Goal: Task Accomplishment & Management: Manage account settings

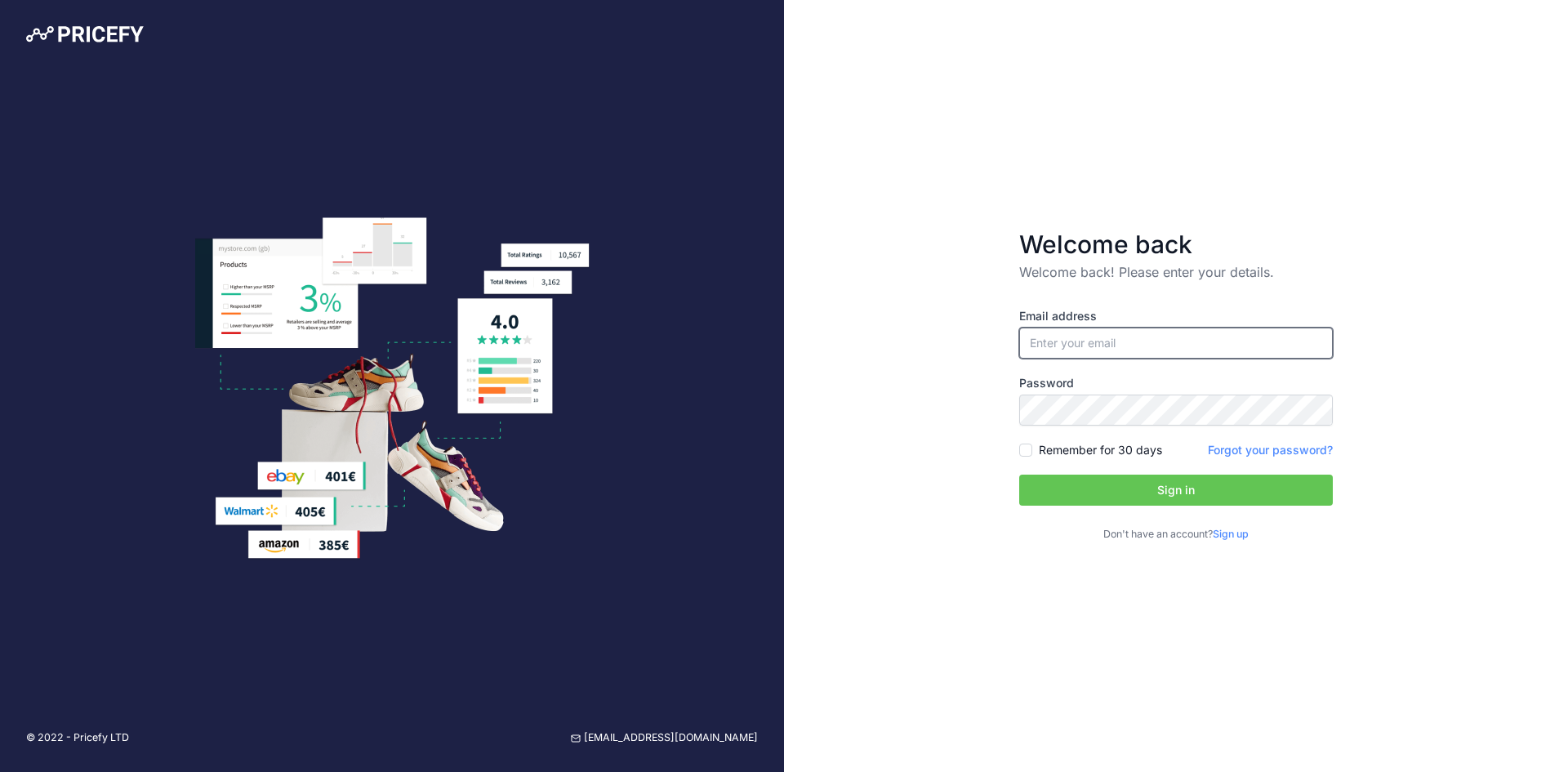
type input "[EMAIL_ADDRESS][DOMAIN_NAME]"
click at [1029, 453] on input "Remember for 30 days" at bounding box center [1025, 450] width 13 height 13
checkbox input "true"
click at [1058, 477] on button "Sign in" at bounding box center [1176, 489] width 314 height 31
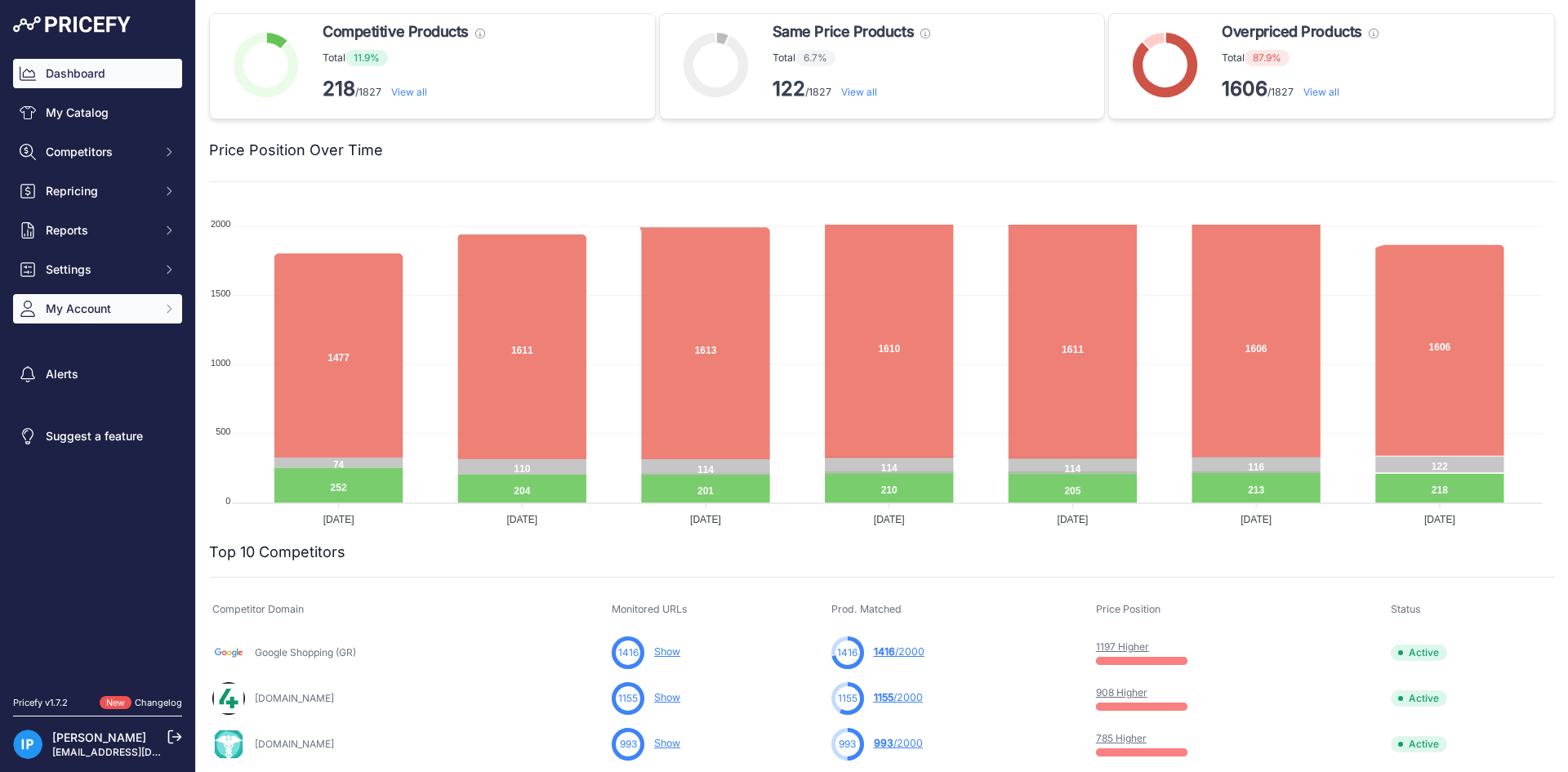
click at [101, 313] on span "My Account" at bounding box center [99, 308] width 107 height 17
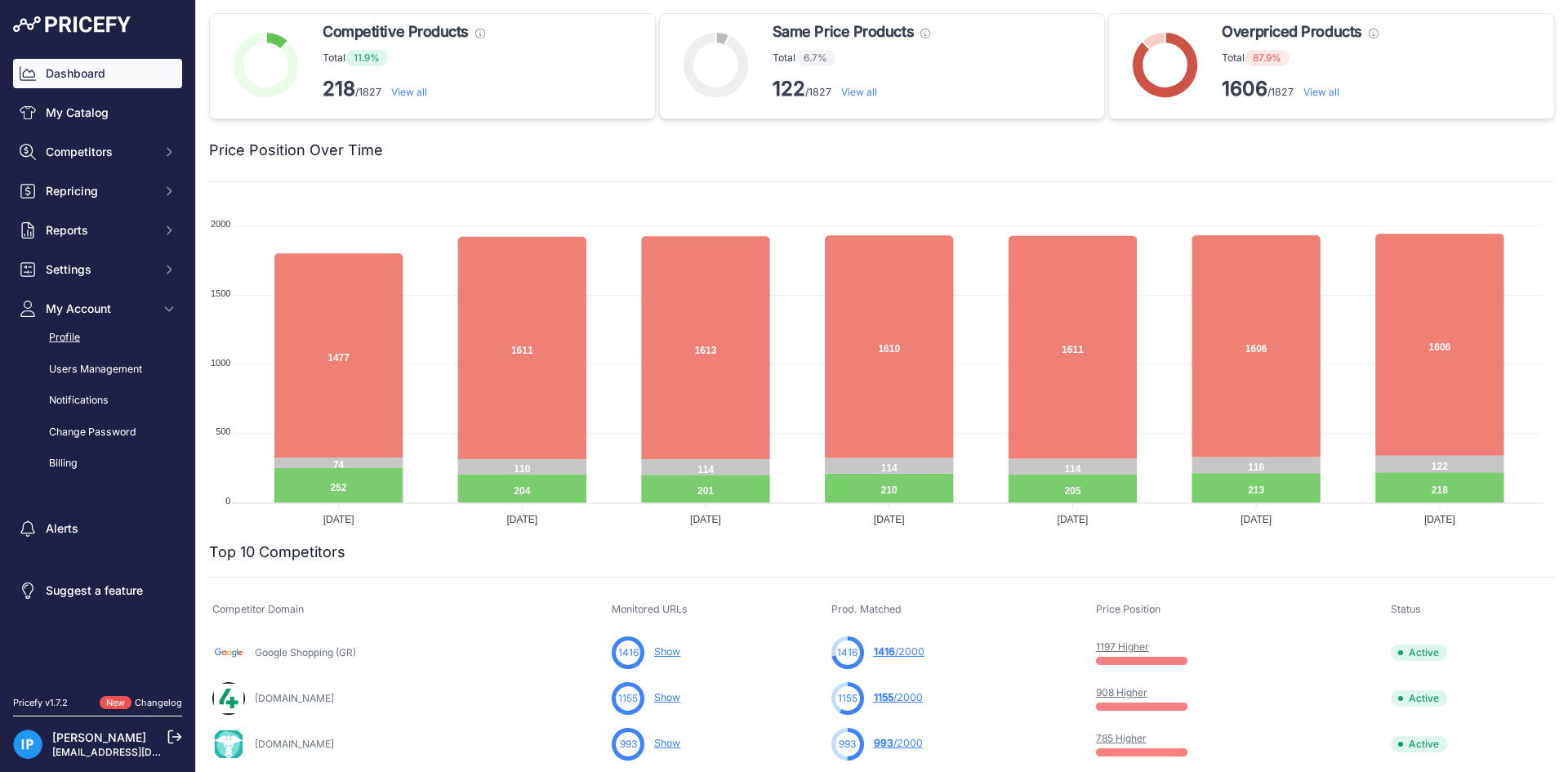
click at [104, 339] on link "Profile" at bounding box center [97, 337] width 169 height 29
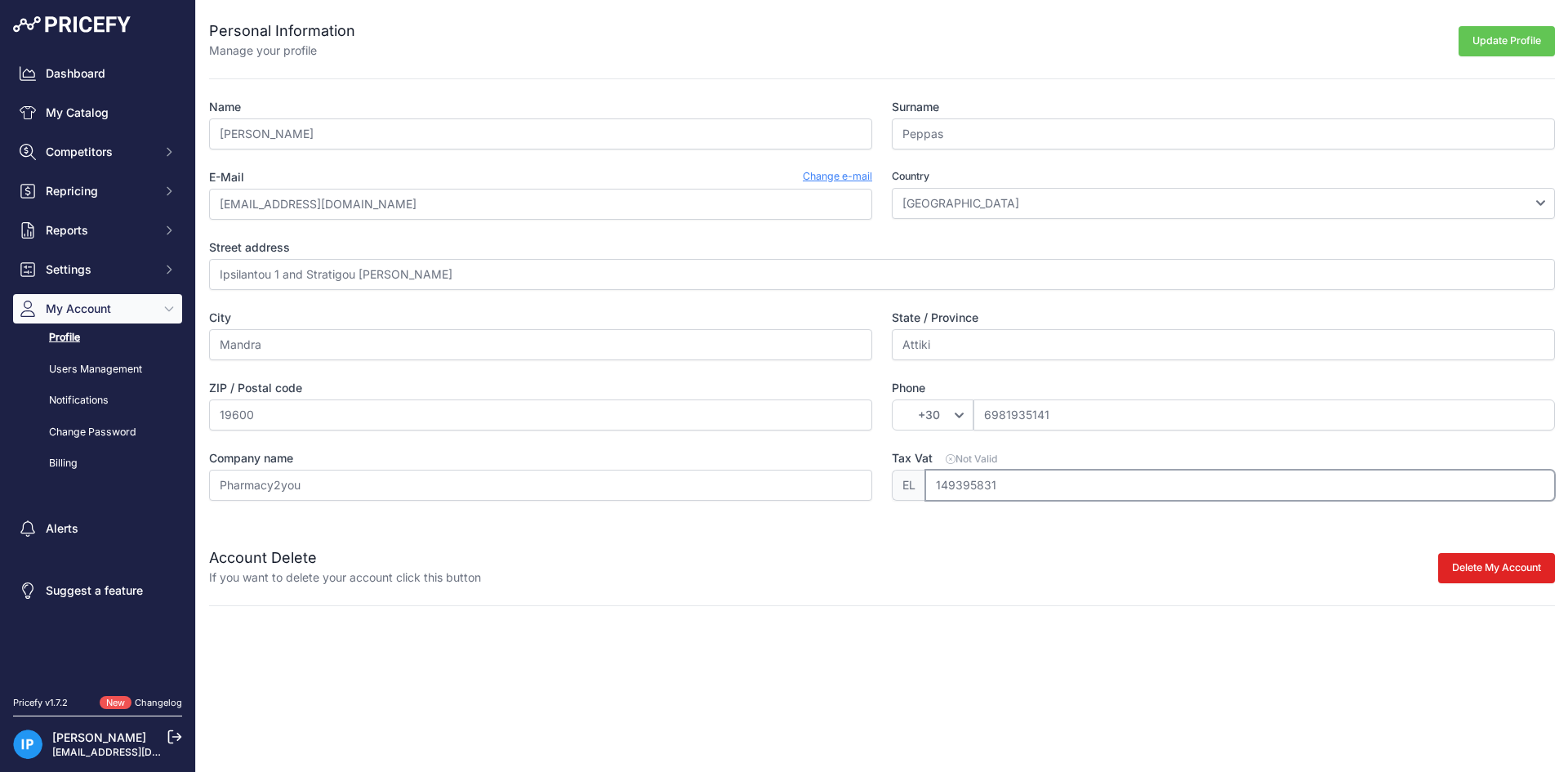
click at [1050, 486] on input "149395831" at bounding box center [1240, 485] width 630 height 31
click at [116, 273] on span "Settings" at bounding box center [99, 269] width 107 height 17
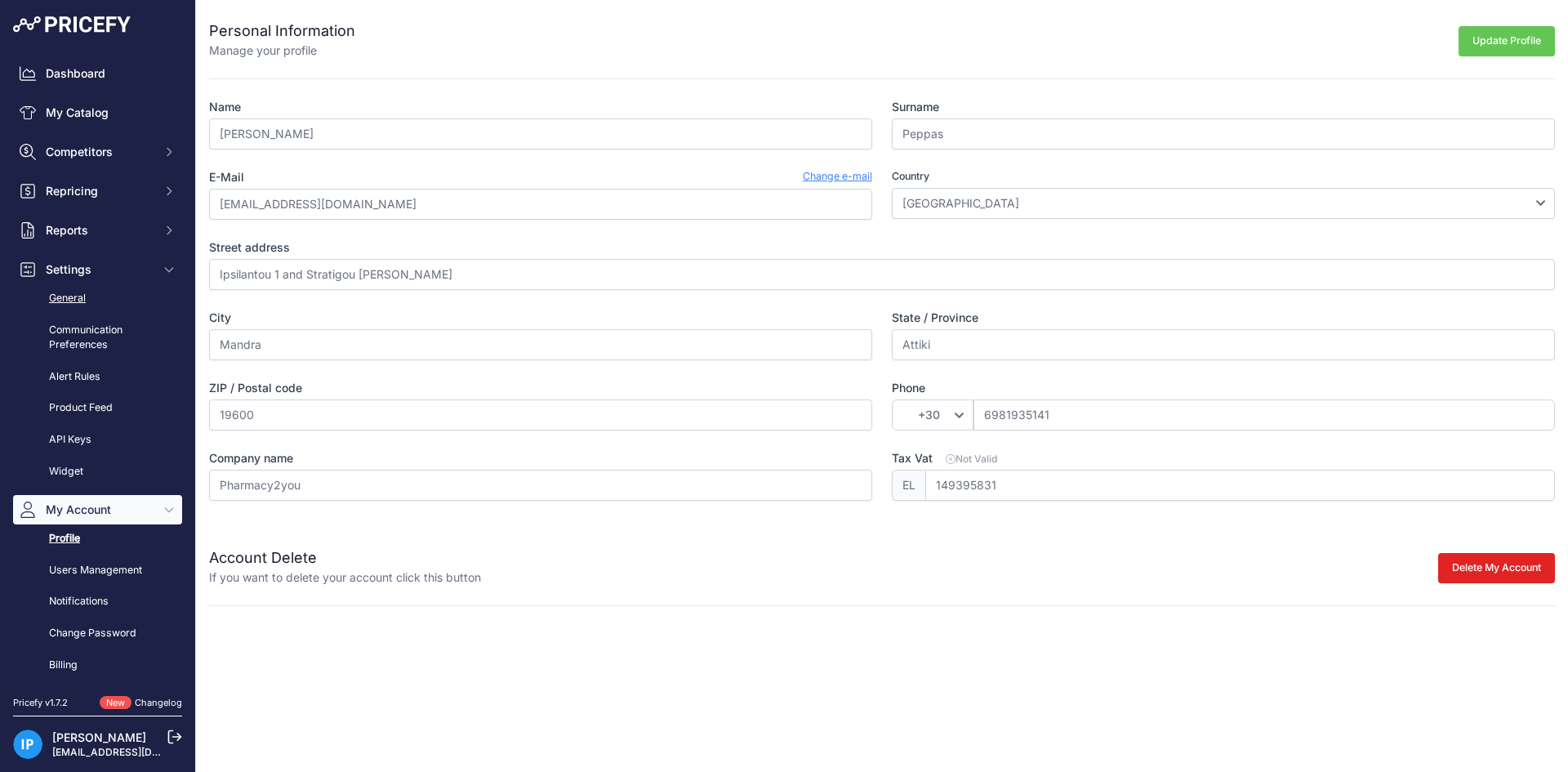
click at [103, 301] on link "General" at bounding box center [97, 298] width 169 height 29
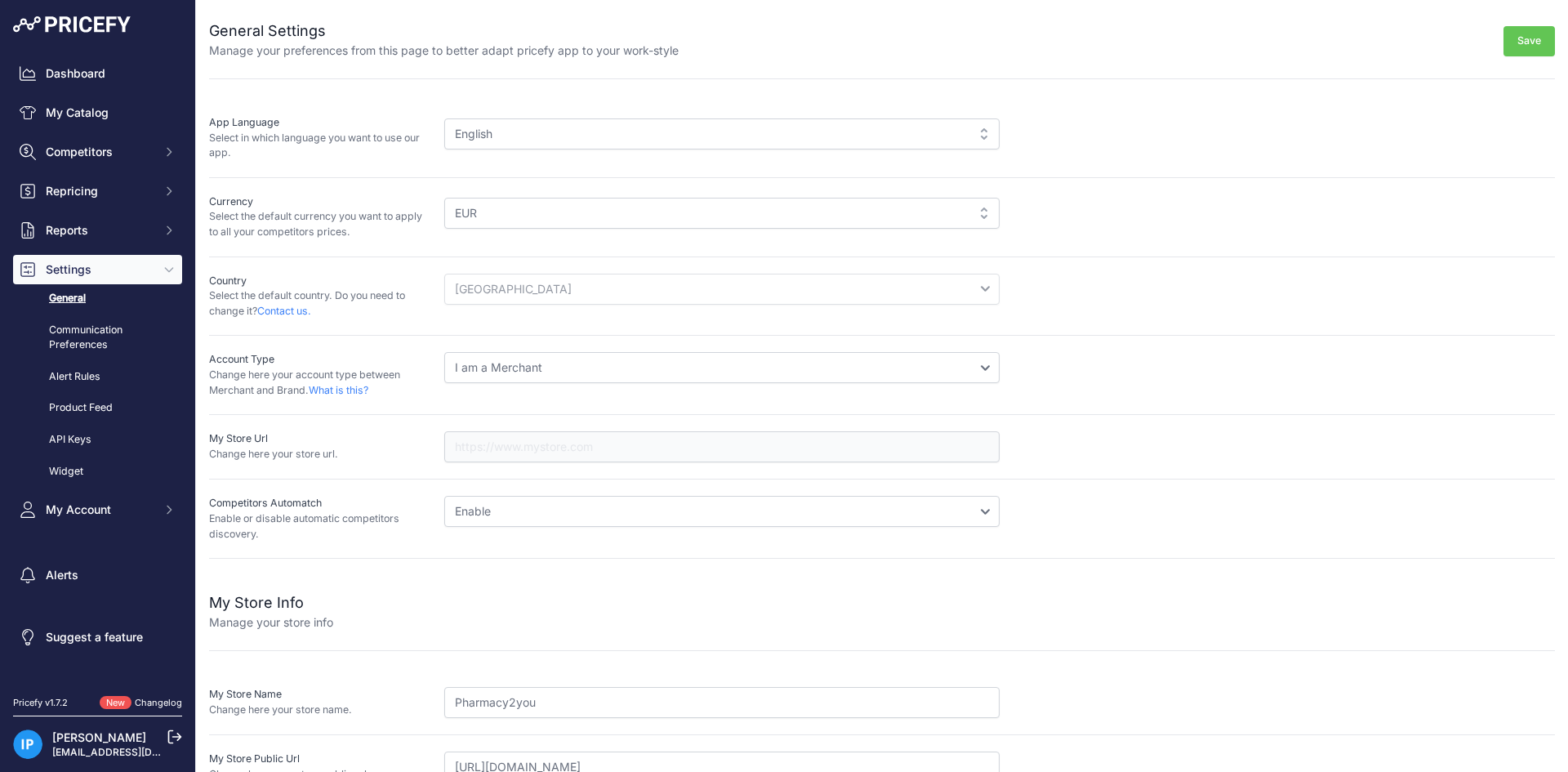
scroll to position [112, 0]
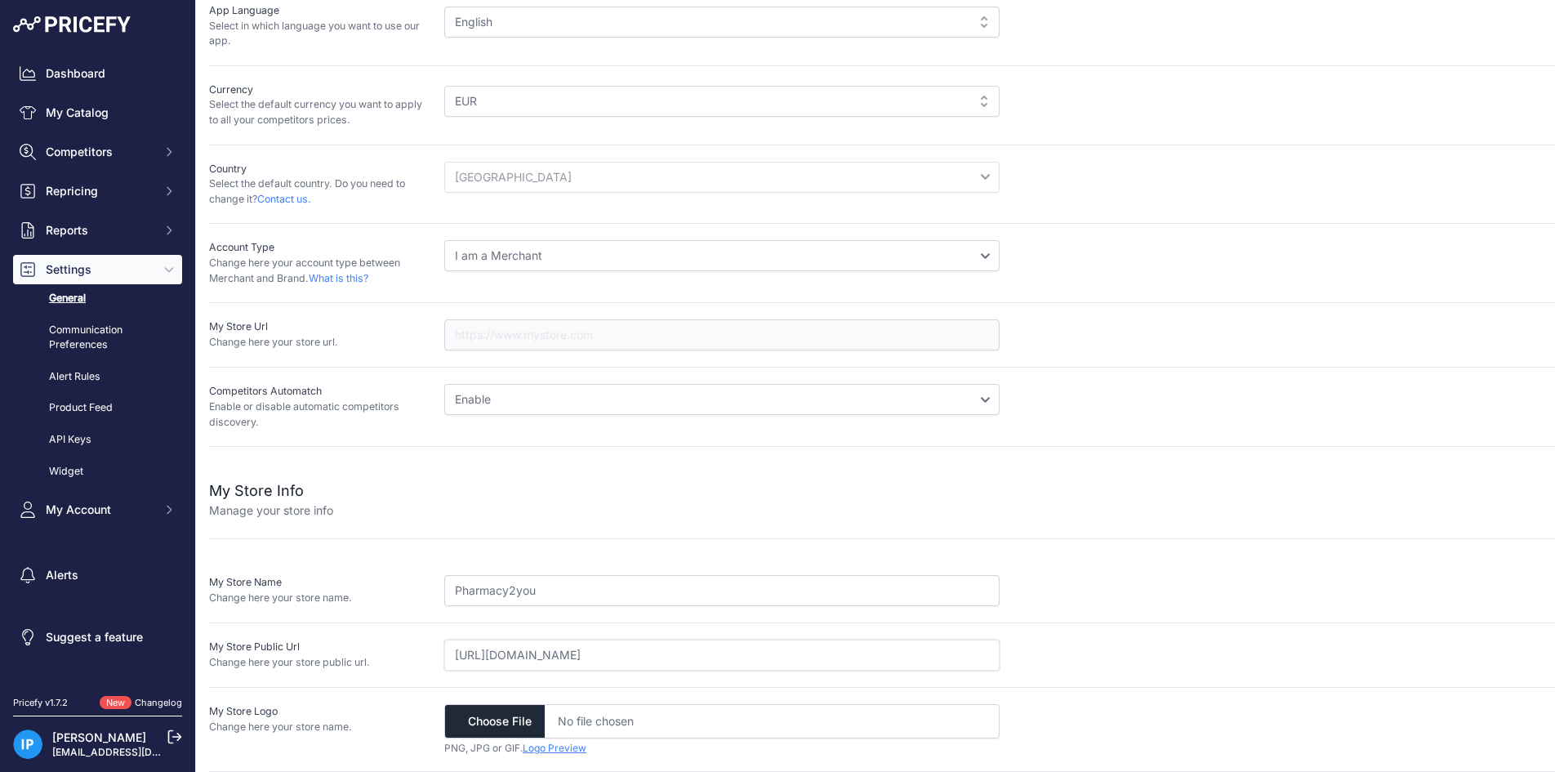
click at [619, 653] on input "https://pharmacy2you.gr" at bounding box center [722, 655] width 556 height 31
click at [614, 594] on input "Pharmacy2you" at bounding box center [722, 590] width 556 height 31
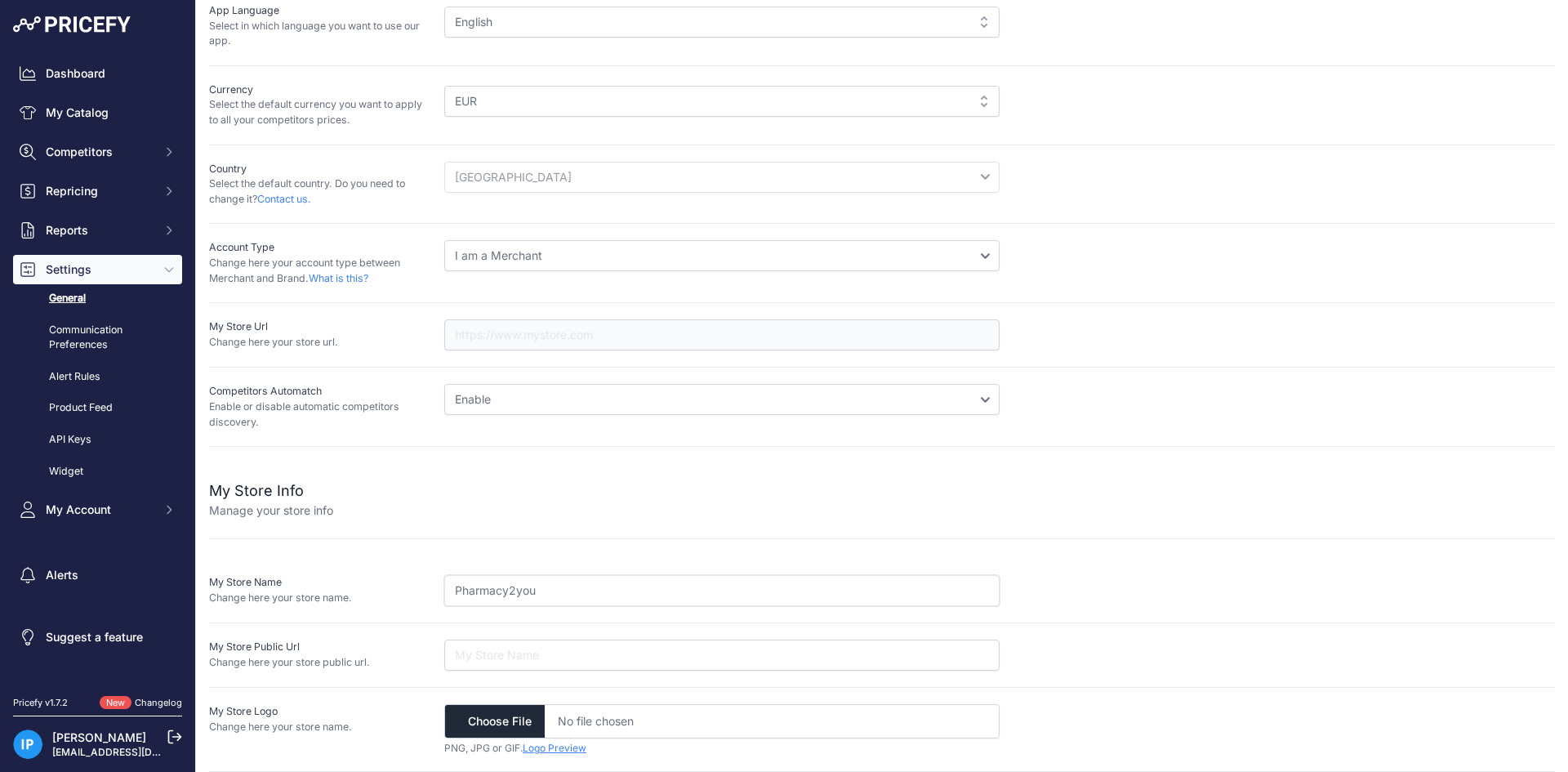
click at [614, 594] on input "Pharmacy2you" at bounding box center [722, 590] width 556 height 31
click at [582, 259] on select "I am a Merchant I am a Brand" at bounding box center [722, 255] width 556 height 31
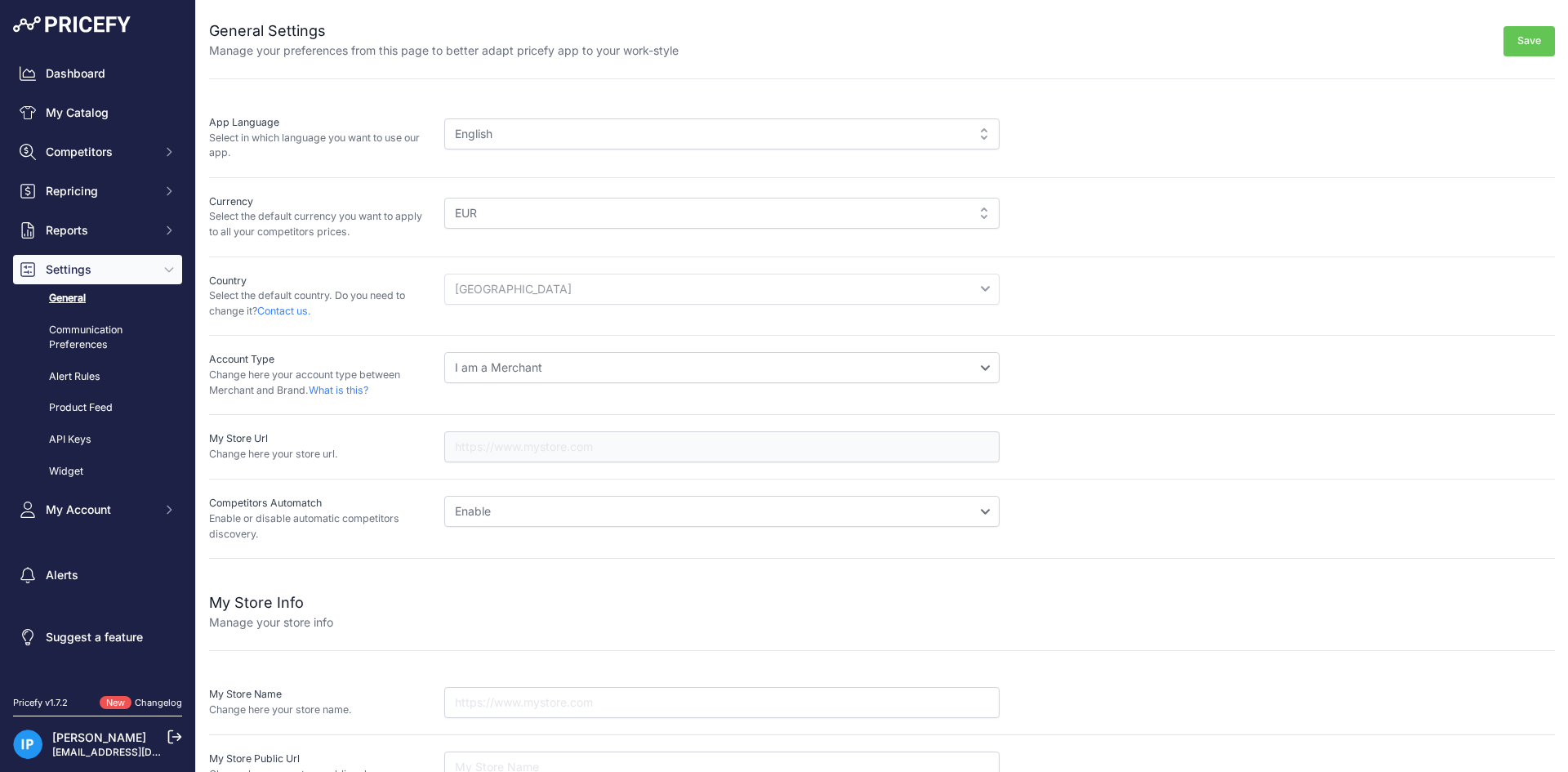
click at [1505, 46] on button "Save" at bounding box center [1529, 41] width 52 height 30
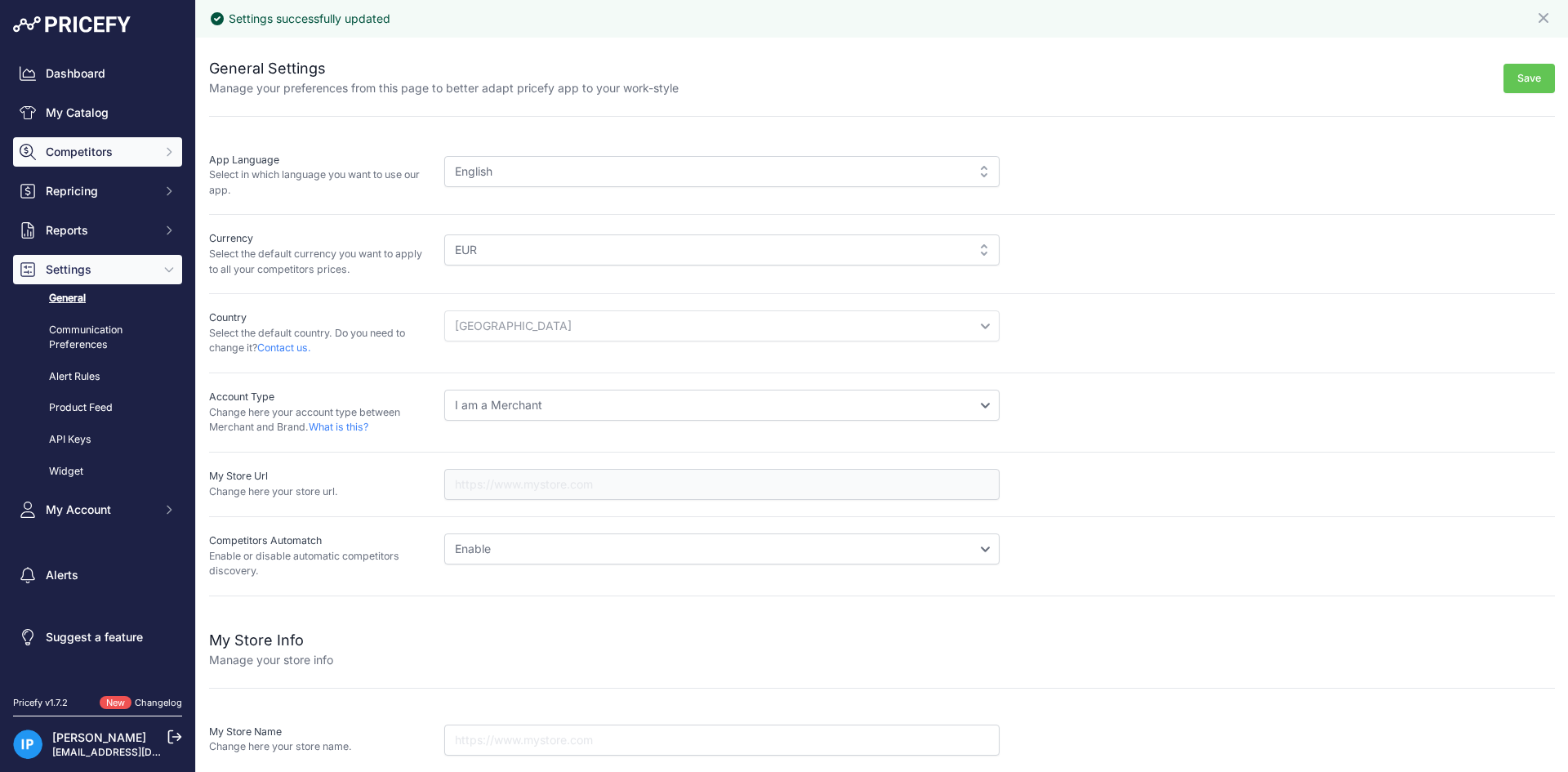
click at [111, 146] on span "Competitors" at bounding box center [99, 152] width 107 height 17
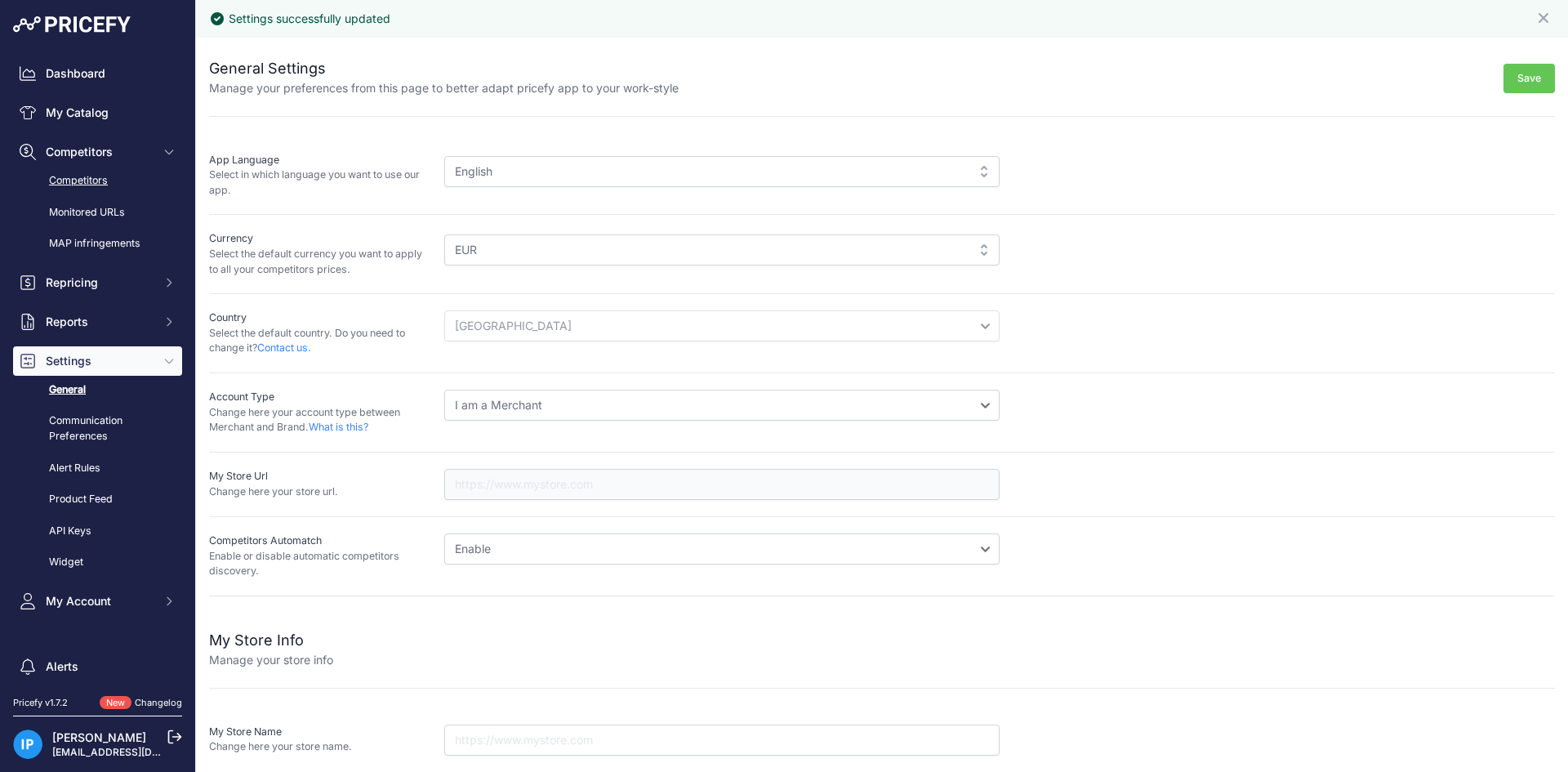
click at [104, 173] on link "Competitors" at bounding box center [97, 181] width 169 height 29
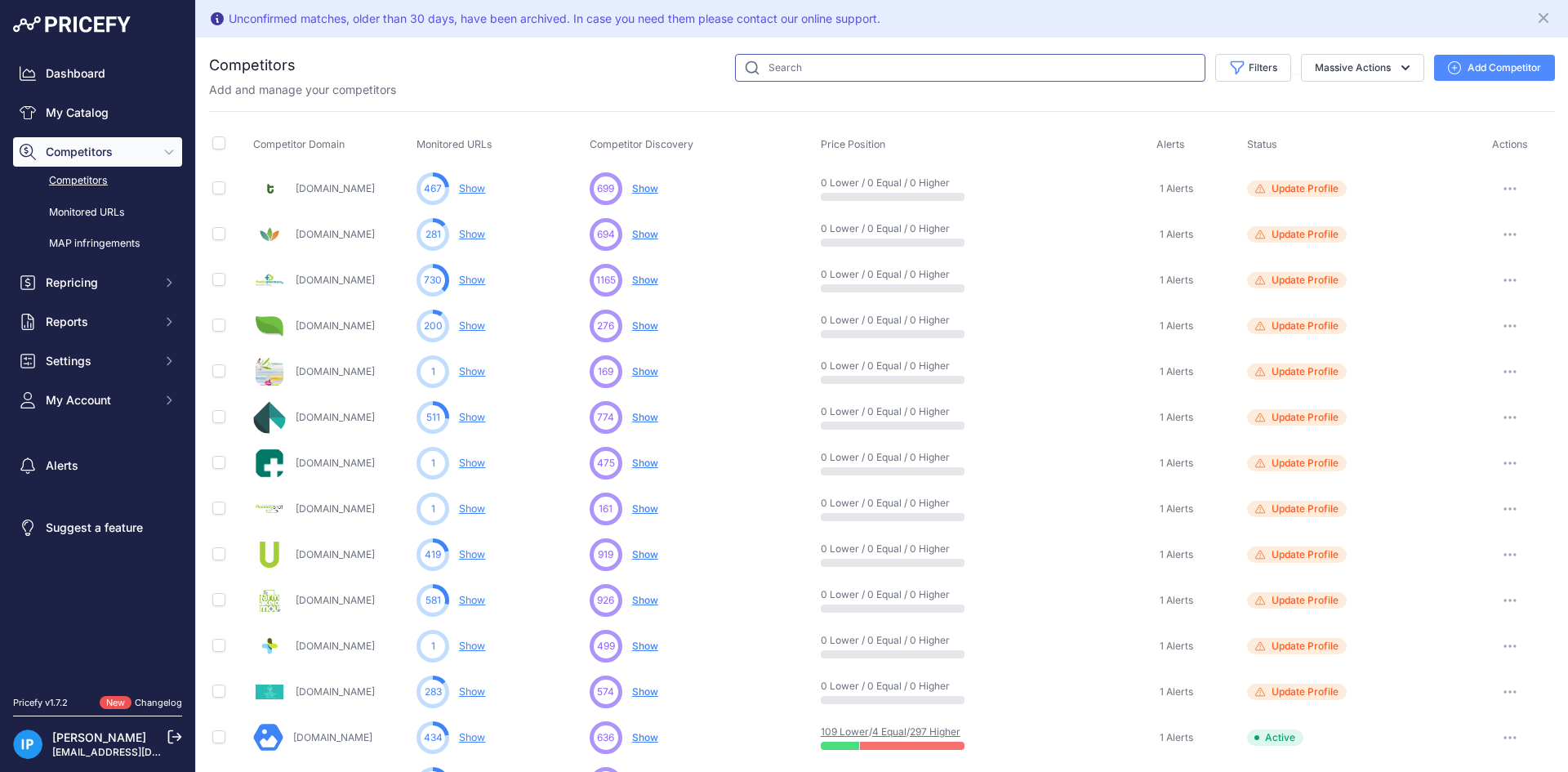
click at [931, 66] on input "text" at bounding box center [970, 68] width 471 height 28
type input "pharmacy2you"
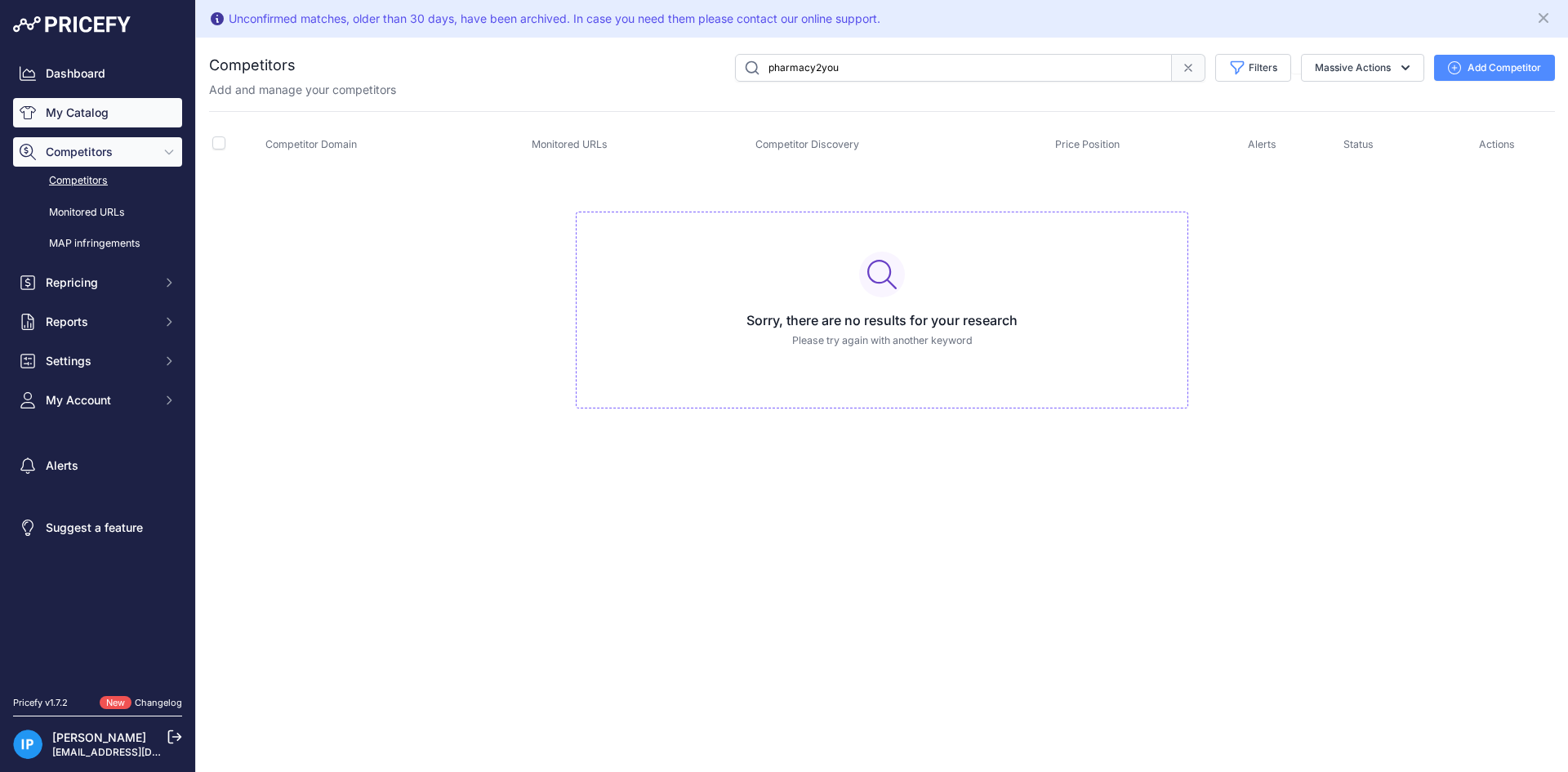
click at [99, 117] on link "My Catalog" at bounding box center [97, 113] width 169 height 30
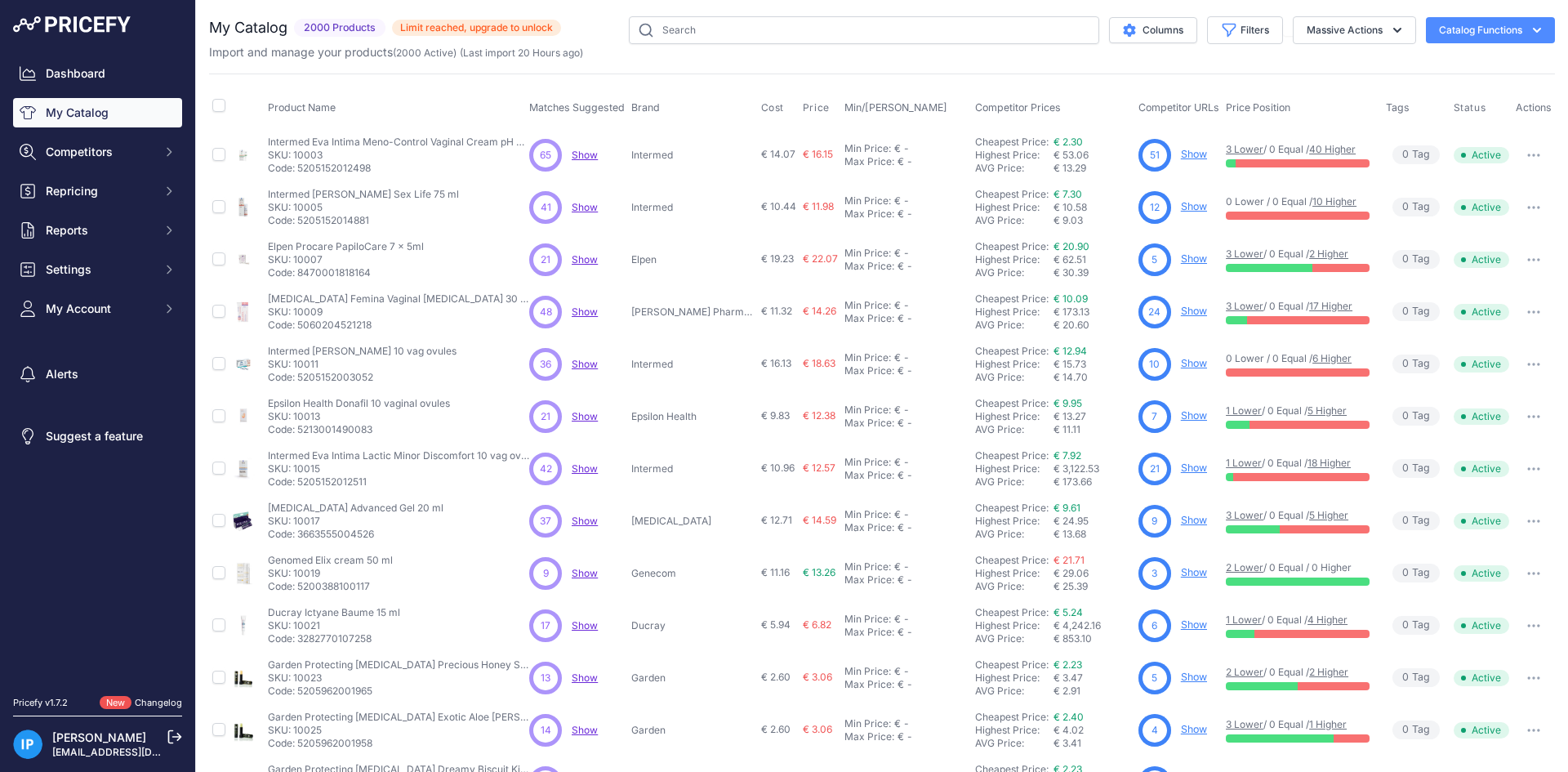
click at [1515, 40] on button "Catalog Functions" at bounding box center [1490, 31] width 129 height 26
click at [1389, 29] on icon "button" at bounding box center [1397, 30] width 17 height 17
click at [1338, 119] on button "Delete" at bounding box center [1351, 128] width 131 height 30
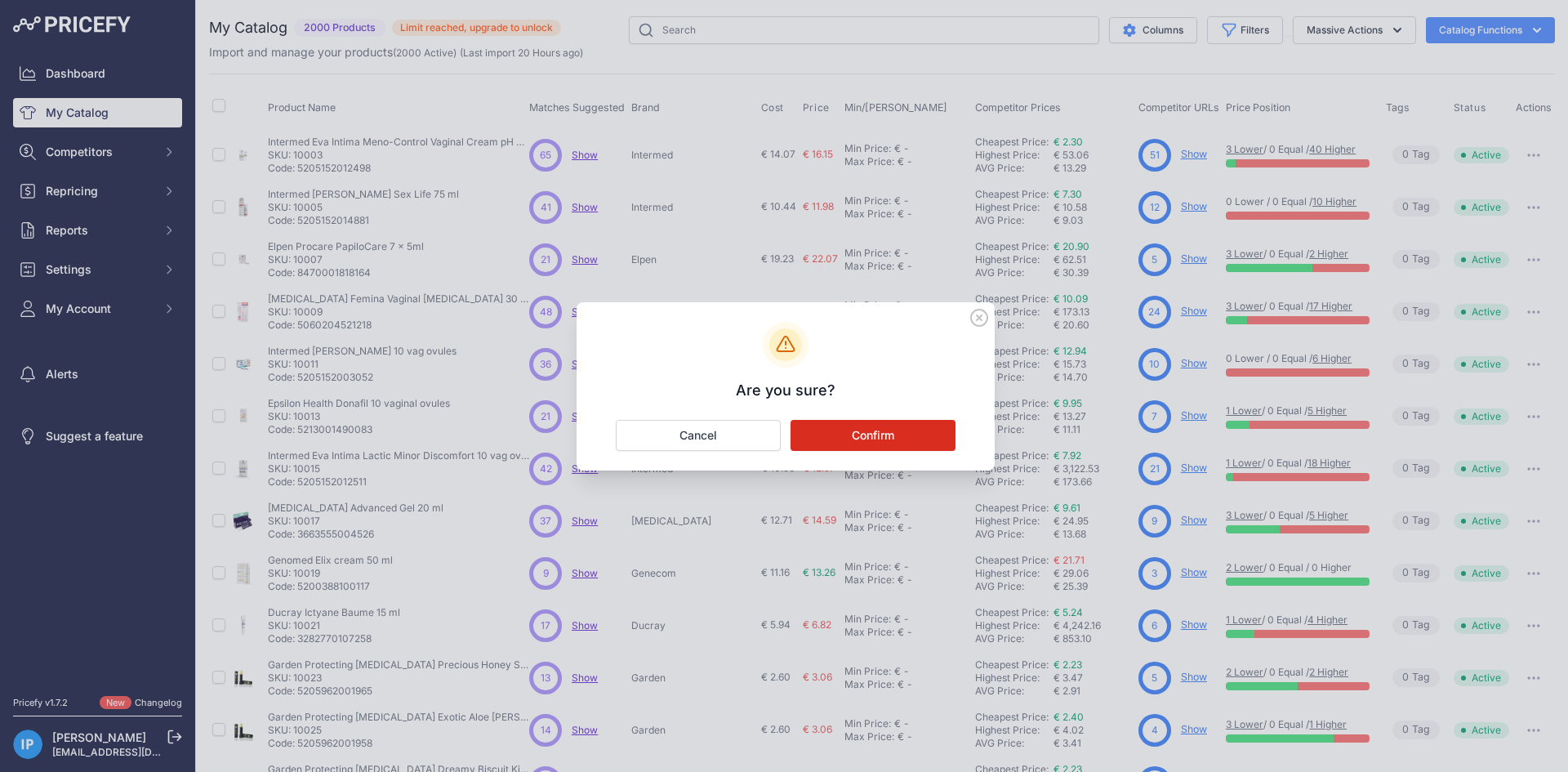
click at [840, 443] on button "Confirm" at bounding box center [873, 435] width 165 height 31
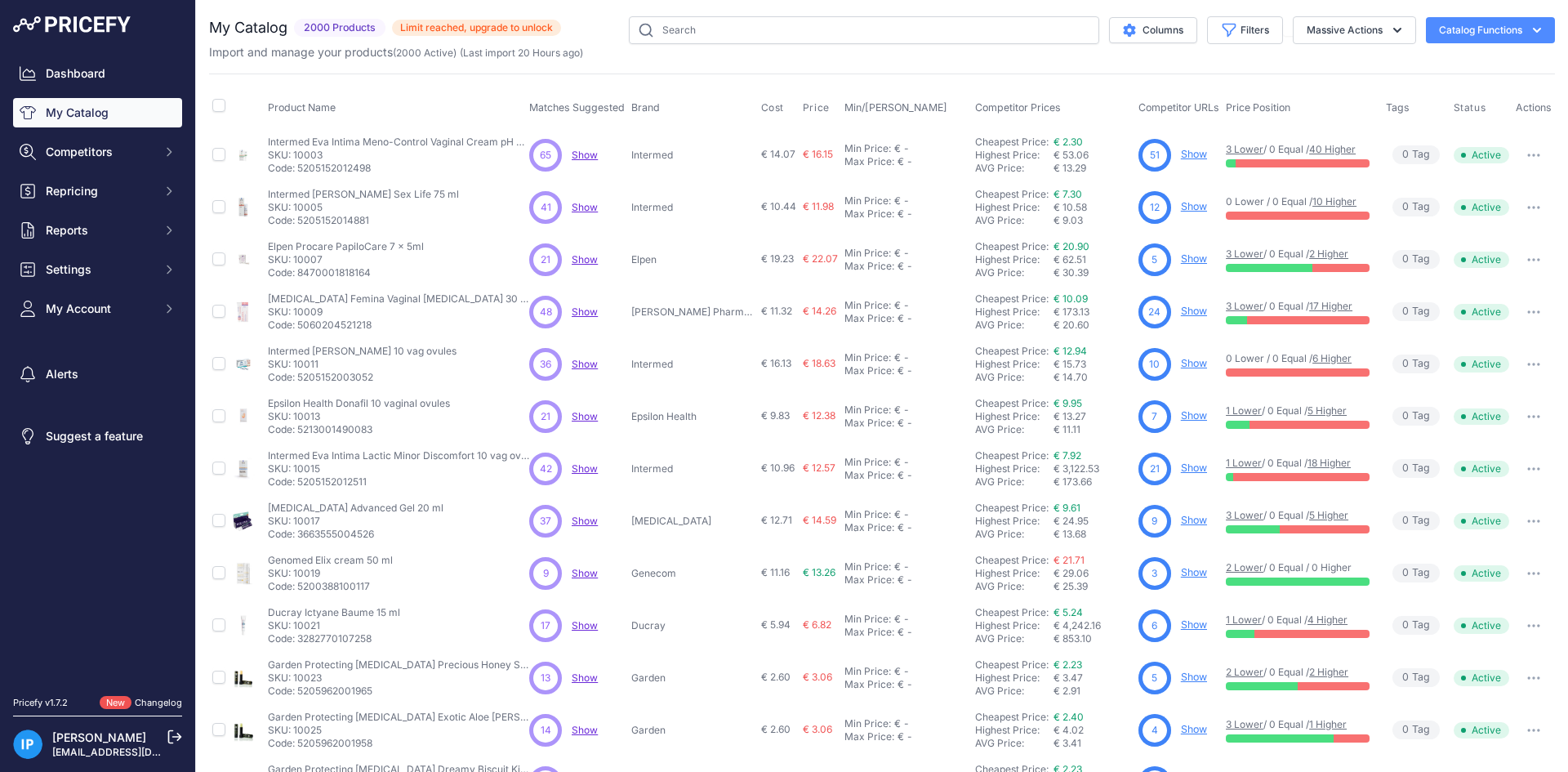
scroll to position [209, 0]
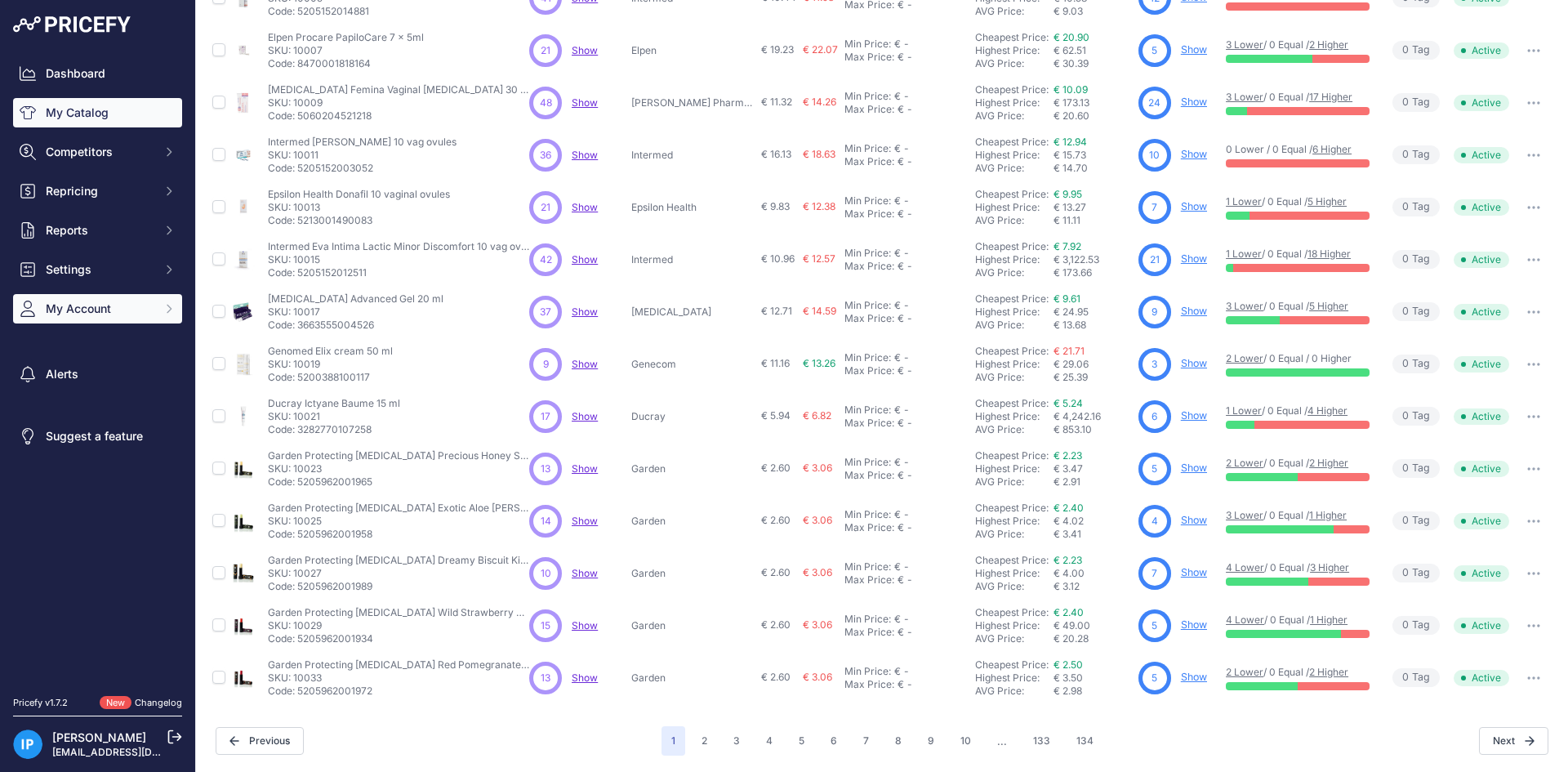
click at [84, 305] on span "My Account" at bounding box center [99, 308] width 107 height 17
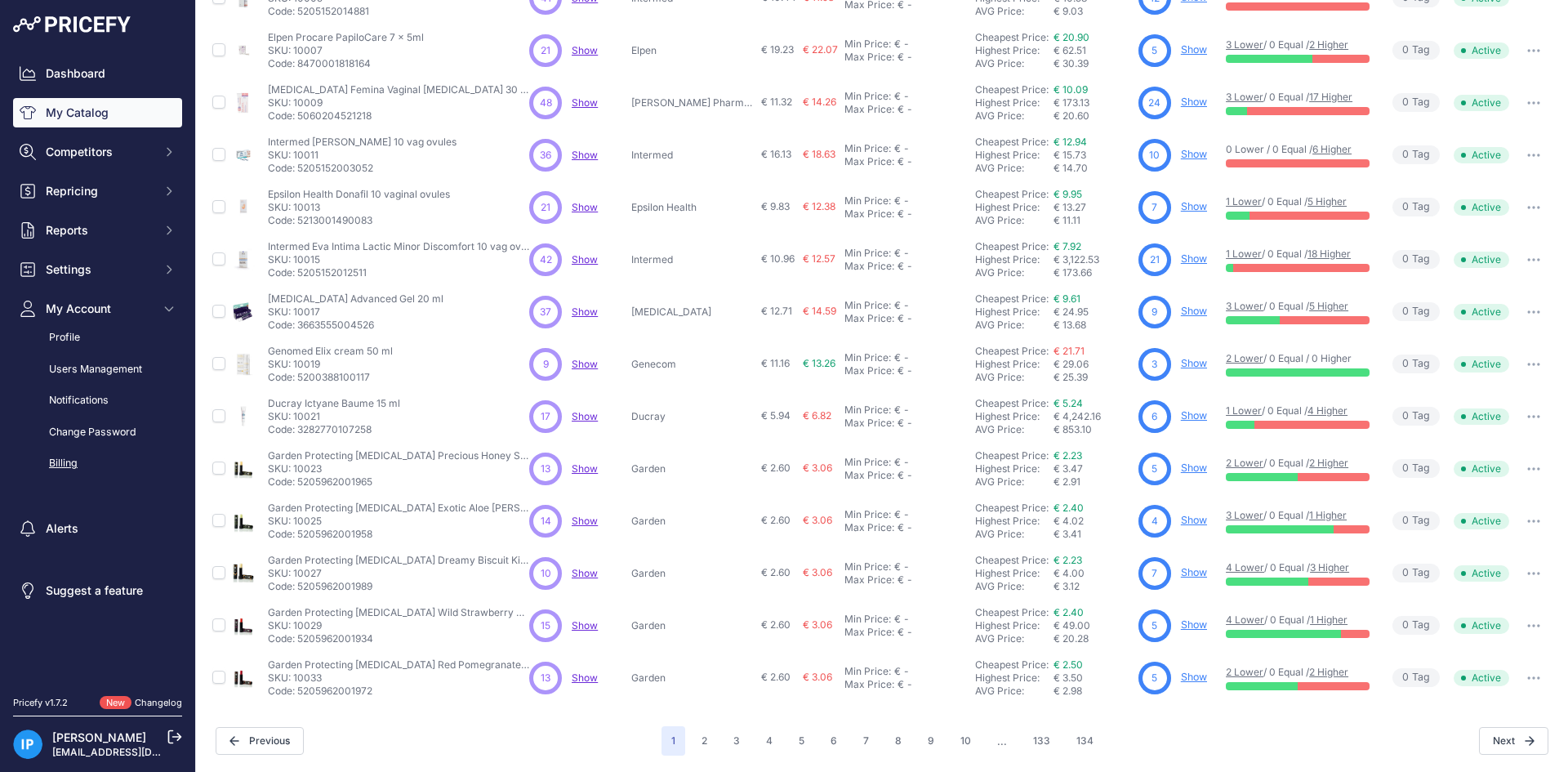
click at [76, 458] on link "Billing" at bounding box center [97, 464] width 169 height 29
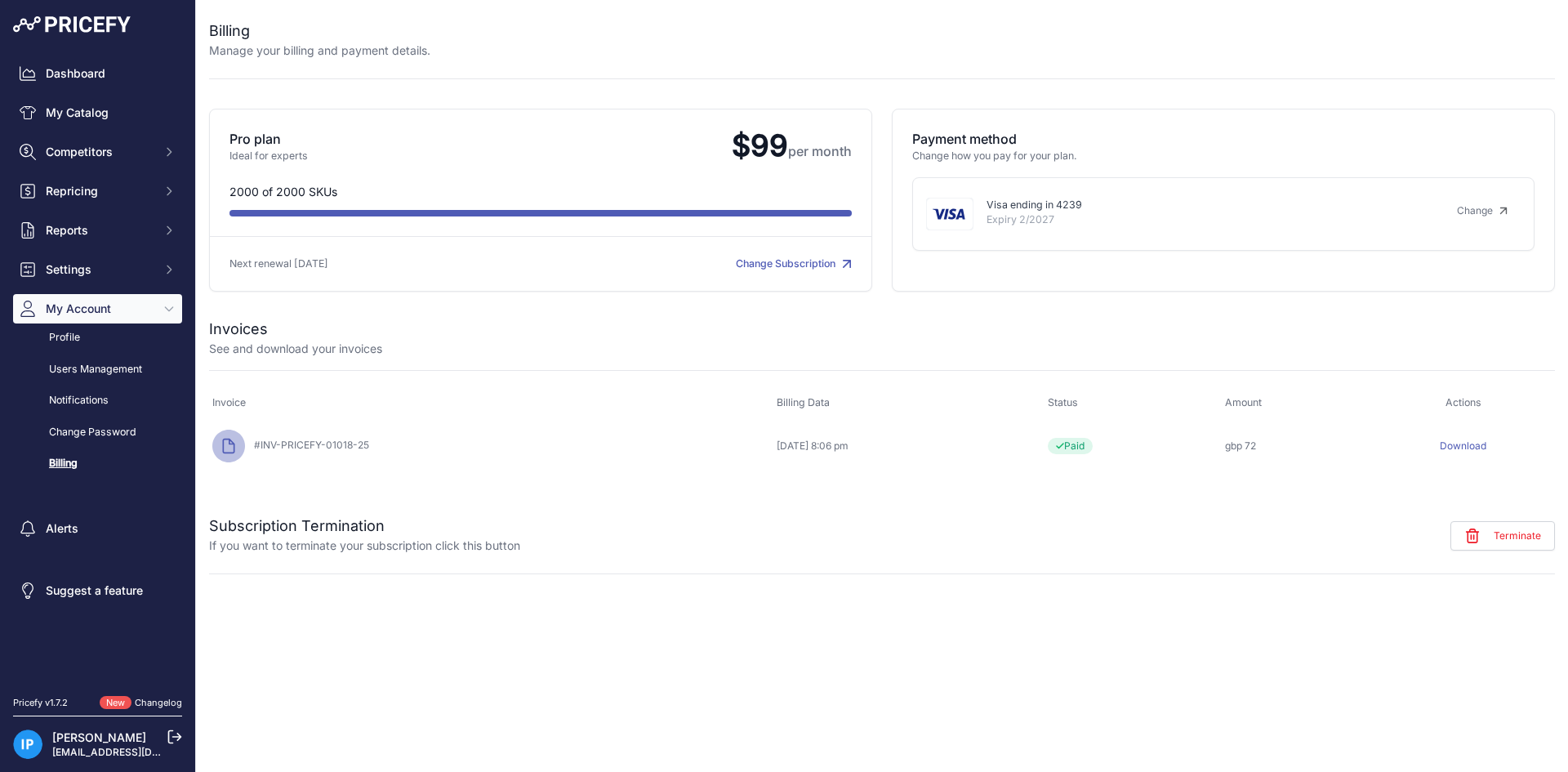
click at [819, 263] on link "Change Subscription" at bounding box center [794, 264] width 116 height 12
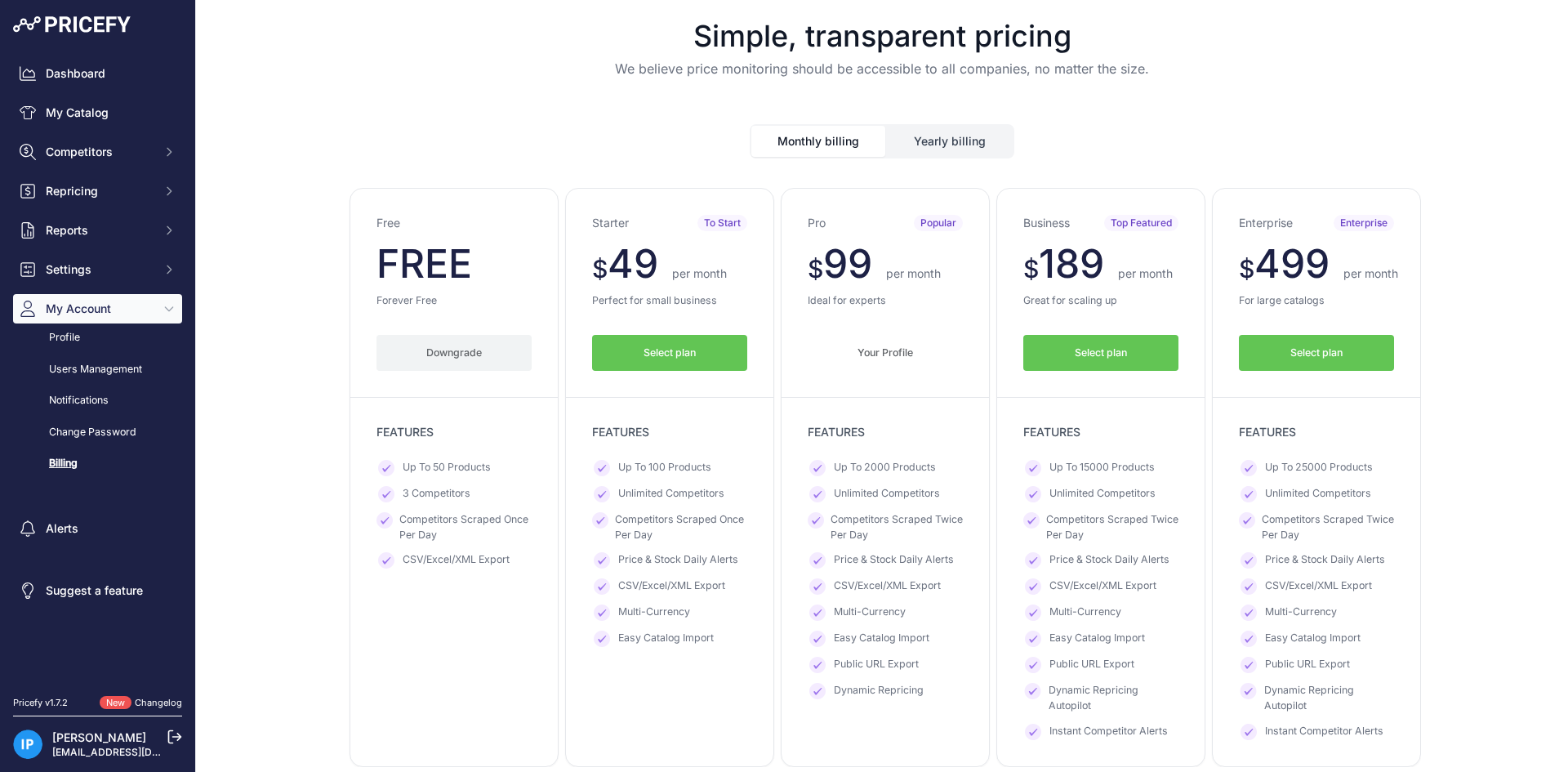
click at [420, 352] on button "Downgrade" at bounding box center [454, 353] width 155 height 37
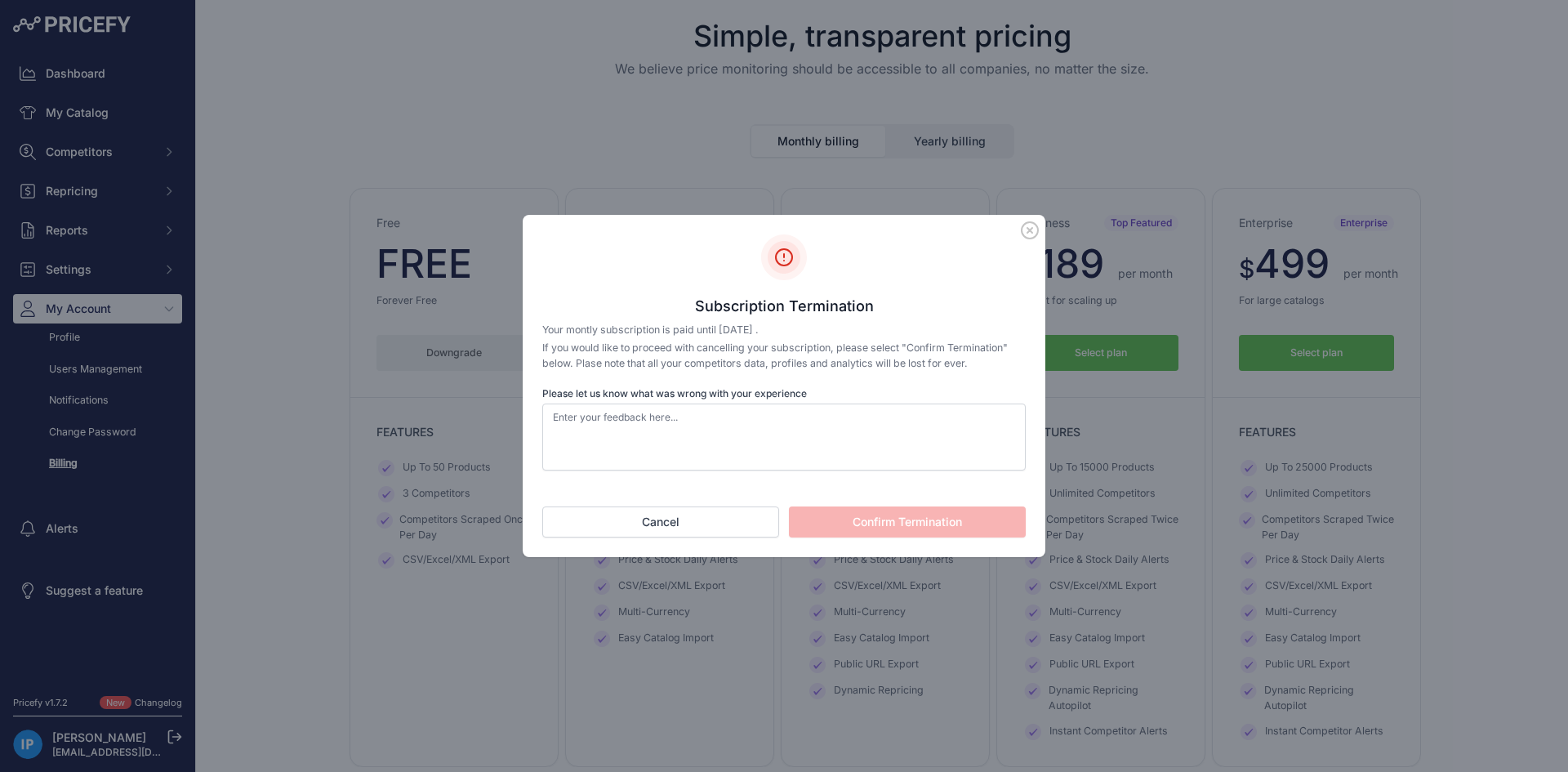
click at [887, 525] on button "Confirm Termination" at bounding box center [907, 521] width 237 height 31
click at [695, 444] on textarea "Please let us know what was wrong with your experience" at bounding box center [784, 436] width 484 height 67
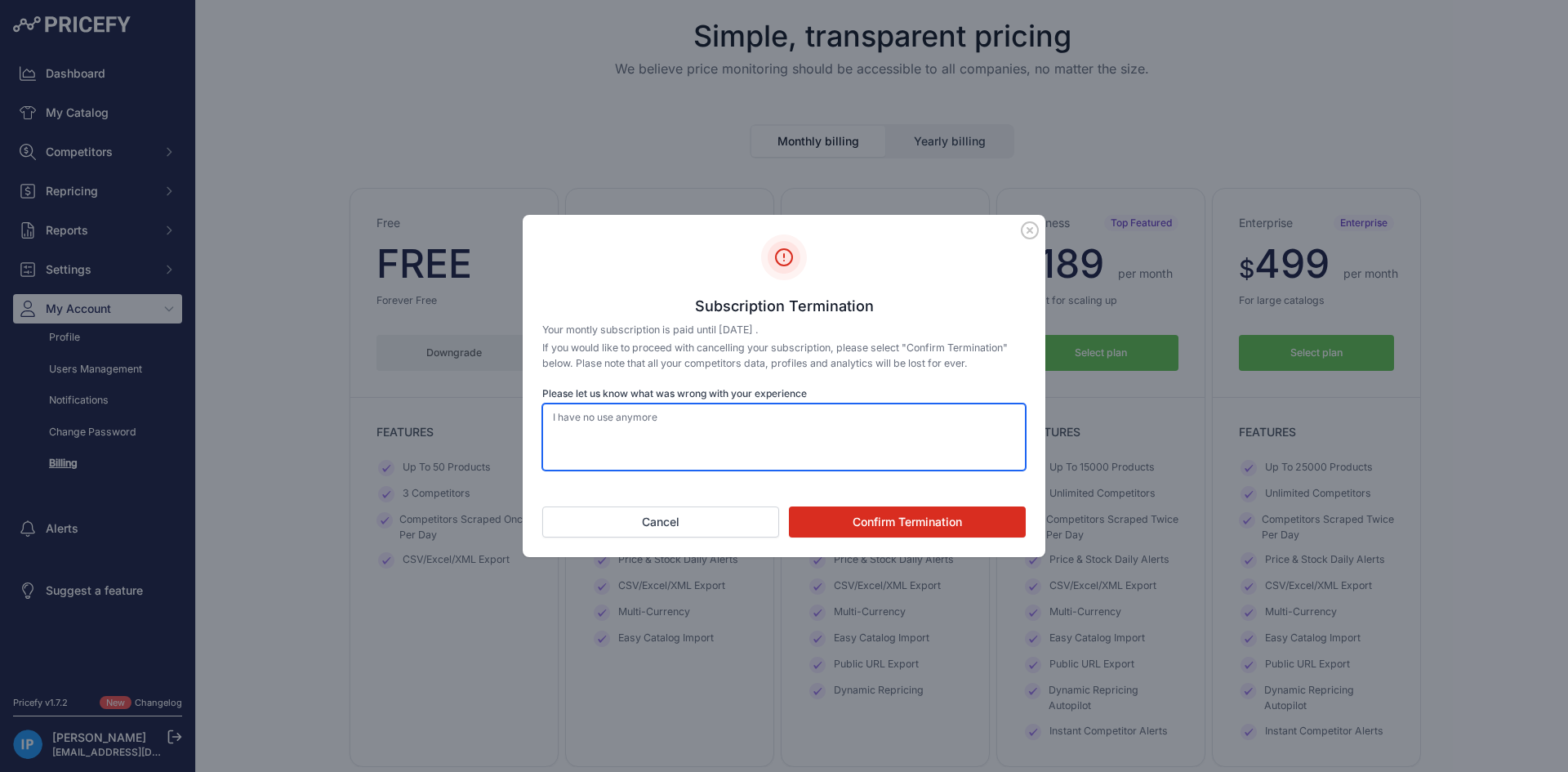
type textarea "I have no use anymore"
click at [883, 519] on button "Confirm Termination" at bounding box center [907, 521] width 237 height 31
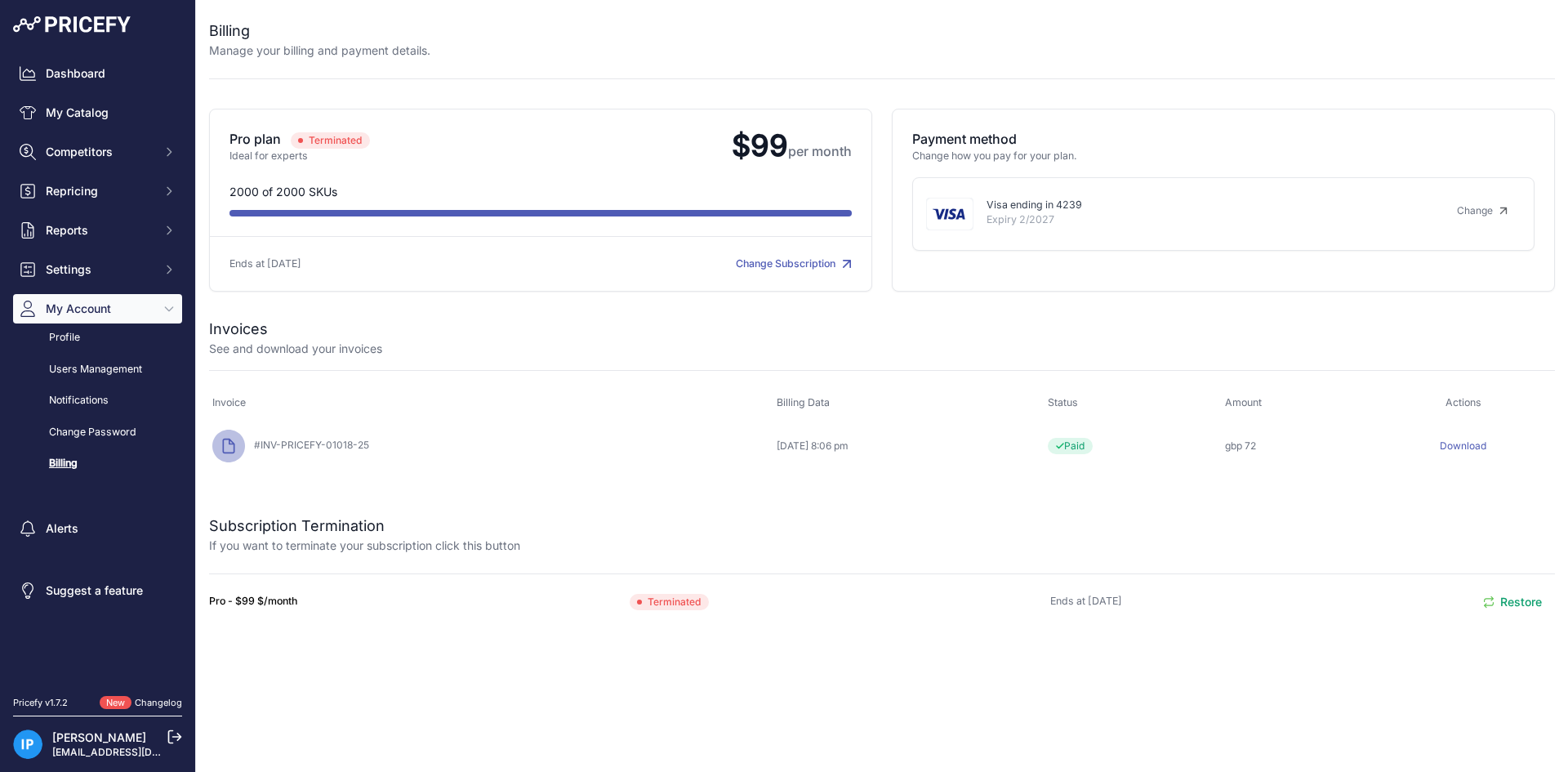
click at [1487, 210] on link "Change" at bounding box center [1483, 211] width 77 height 26
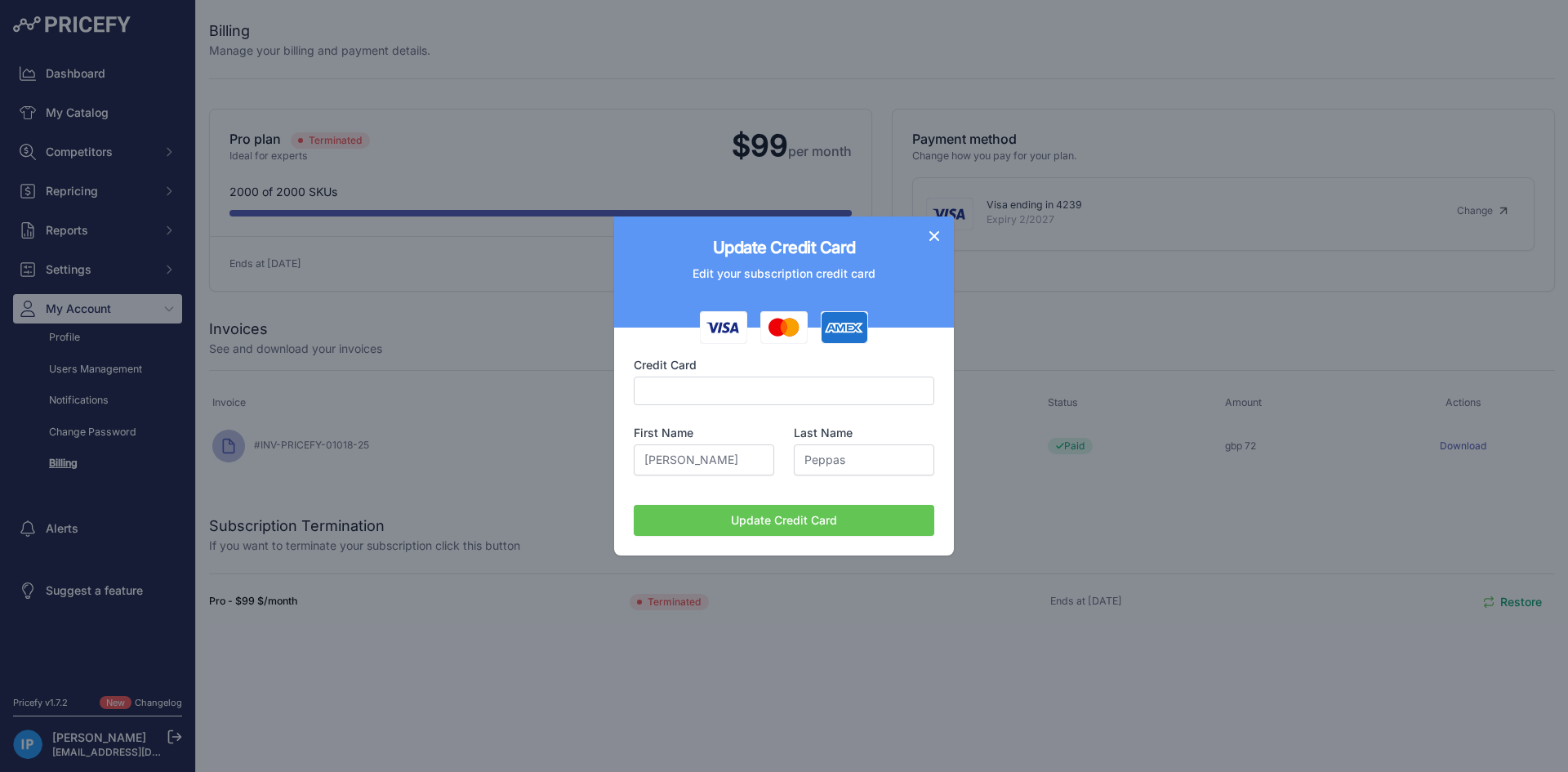
click at [938, 232] on icon "button" at bounding box center [934, 236] width 10 height 10
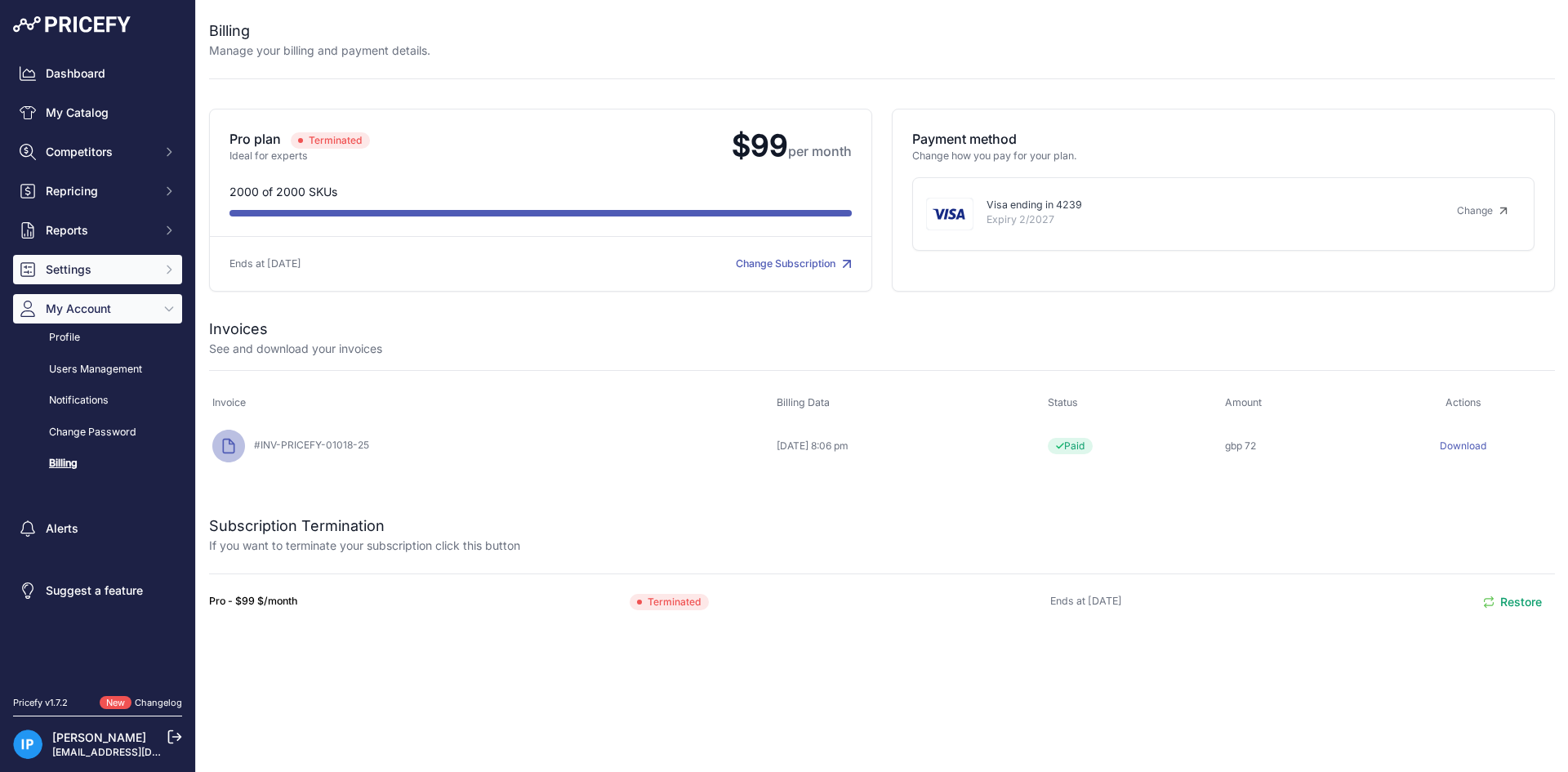
click at [111, 262] on span "Settings" at bounding box center [99, 269] width 107 height 17
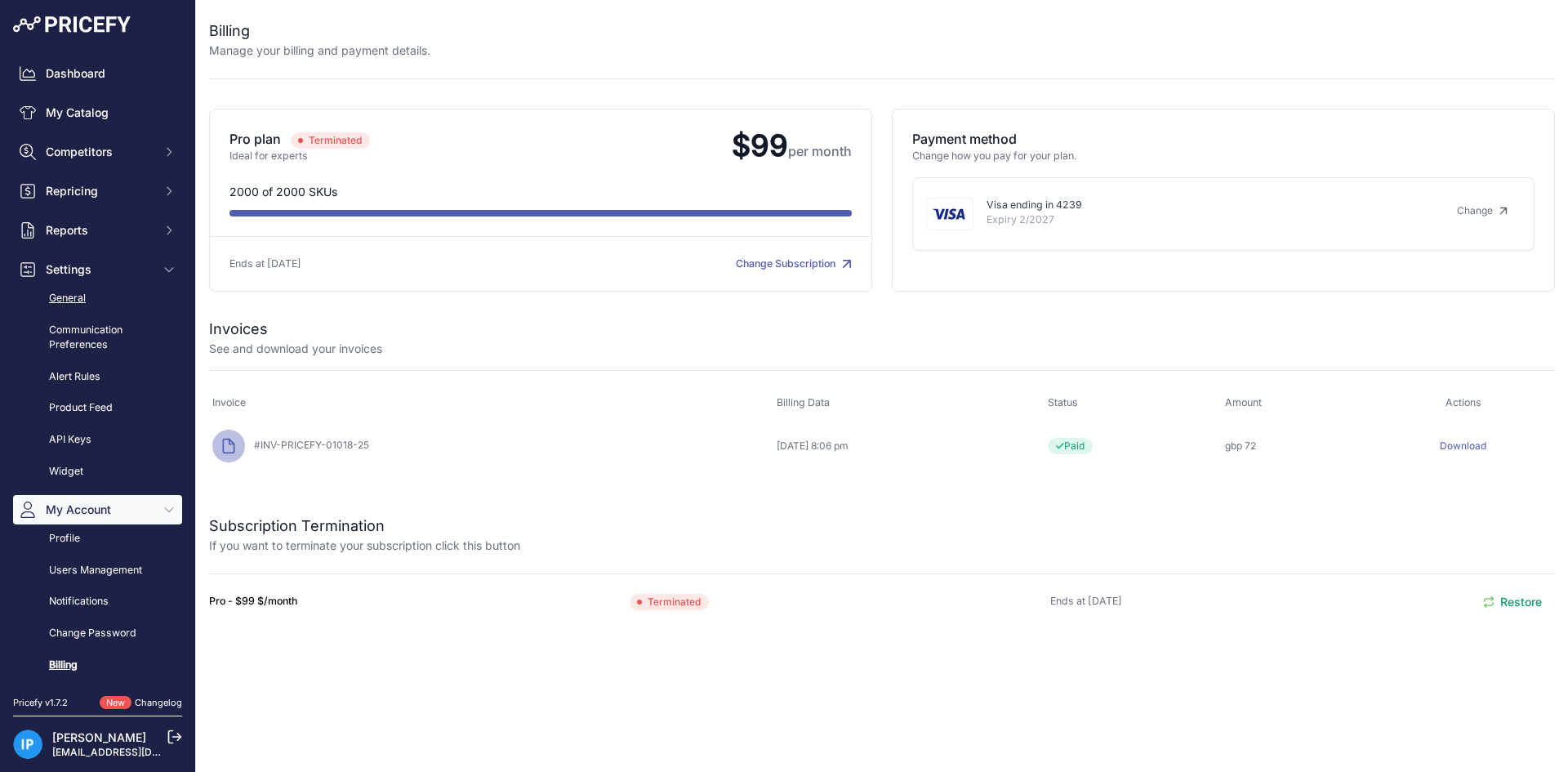
click at [96, 299] on link "General" at bounding box center [97, 298] width 169 height 29
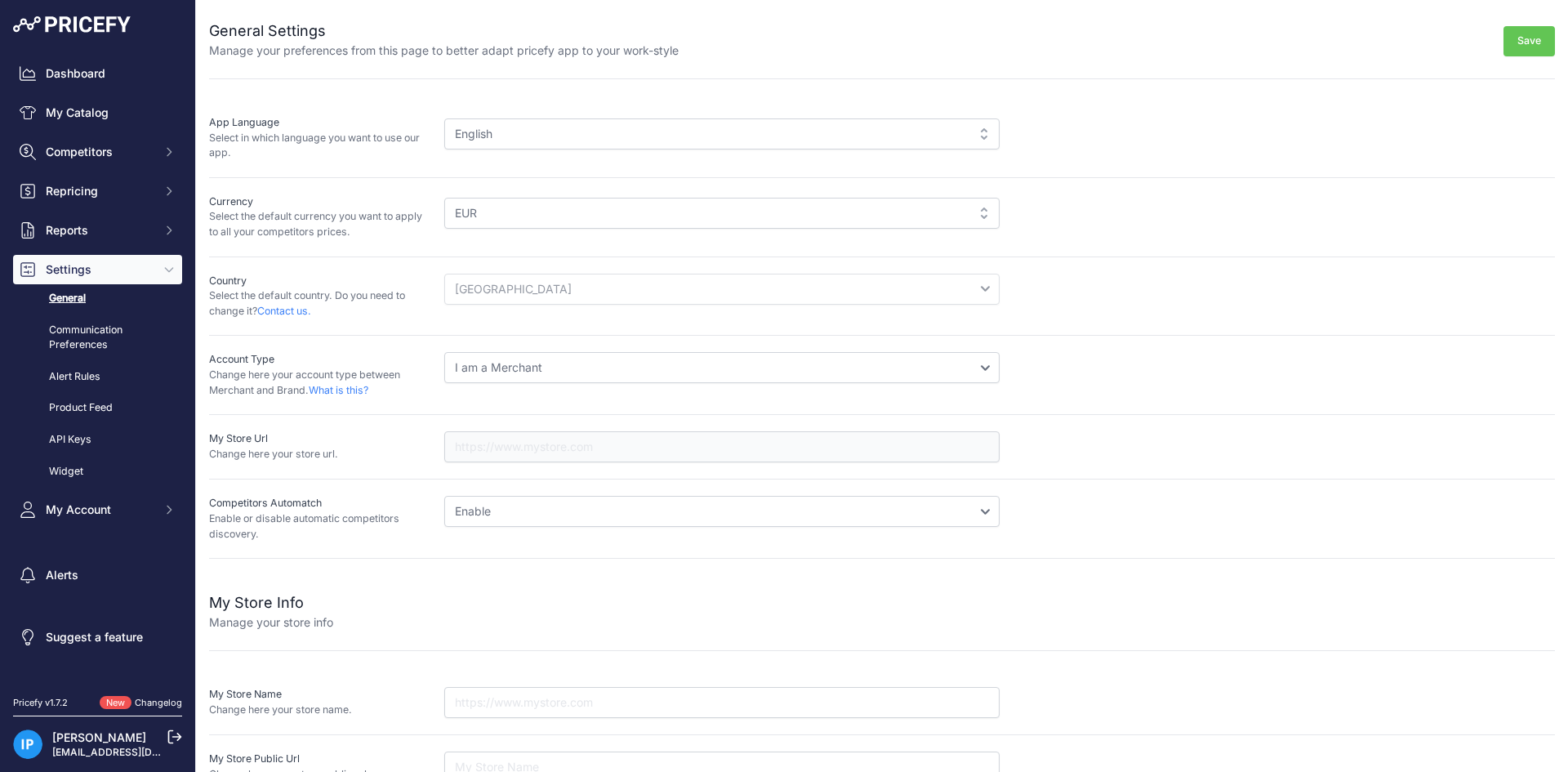
scroll to position [112, 0]
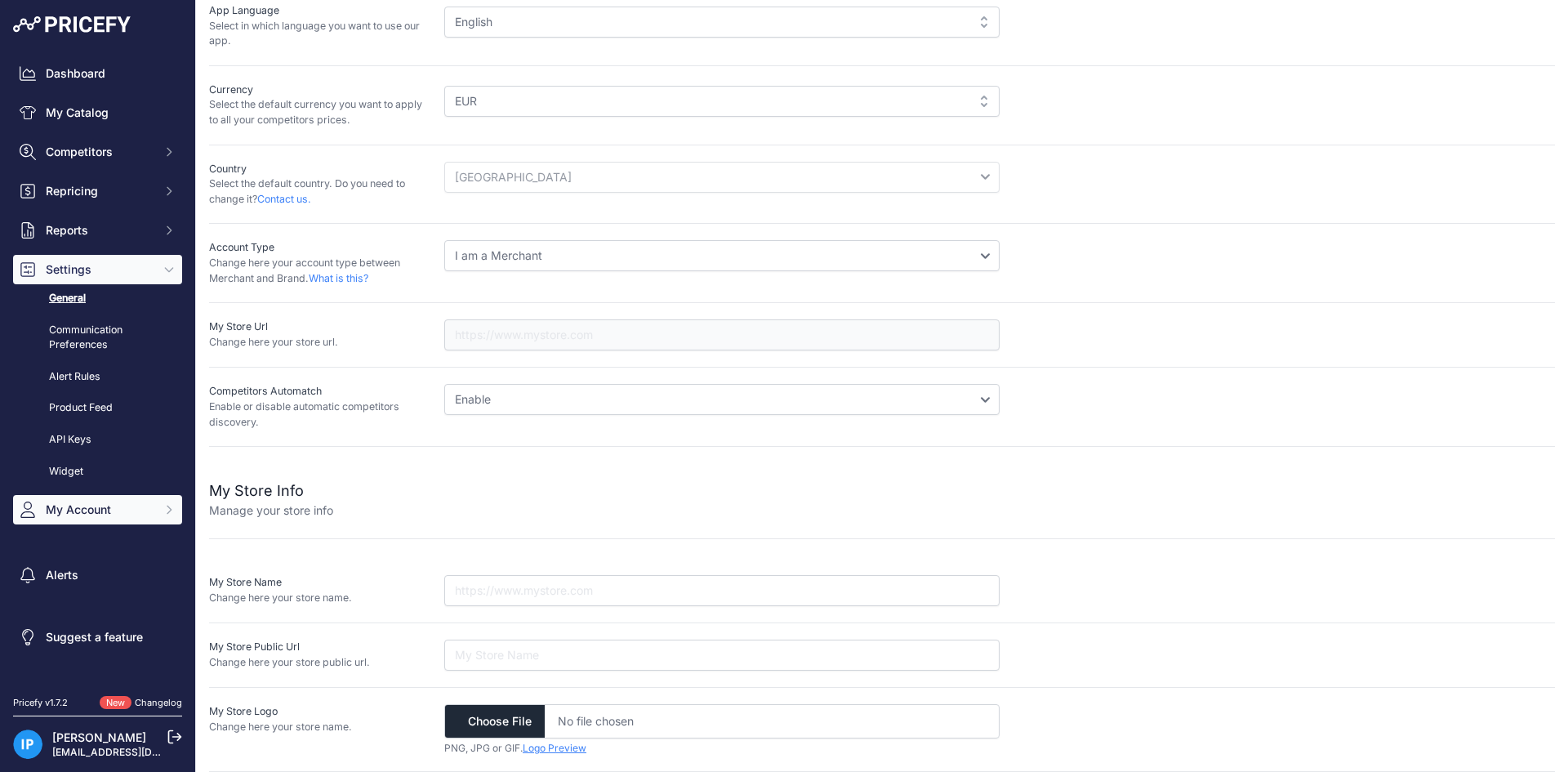
click at [103, 513] on span "My Account" at bounding box center [99, 509] width 107 height 17
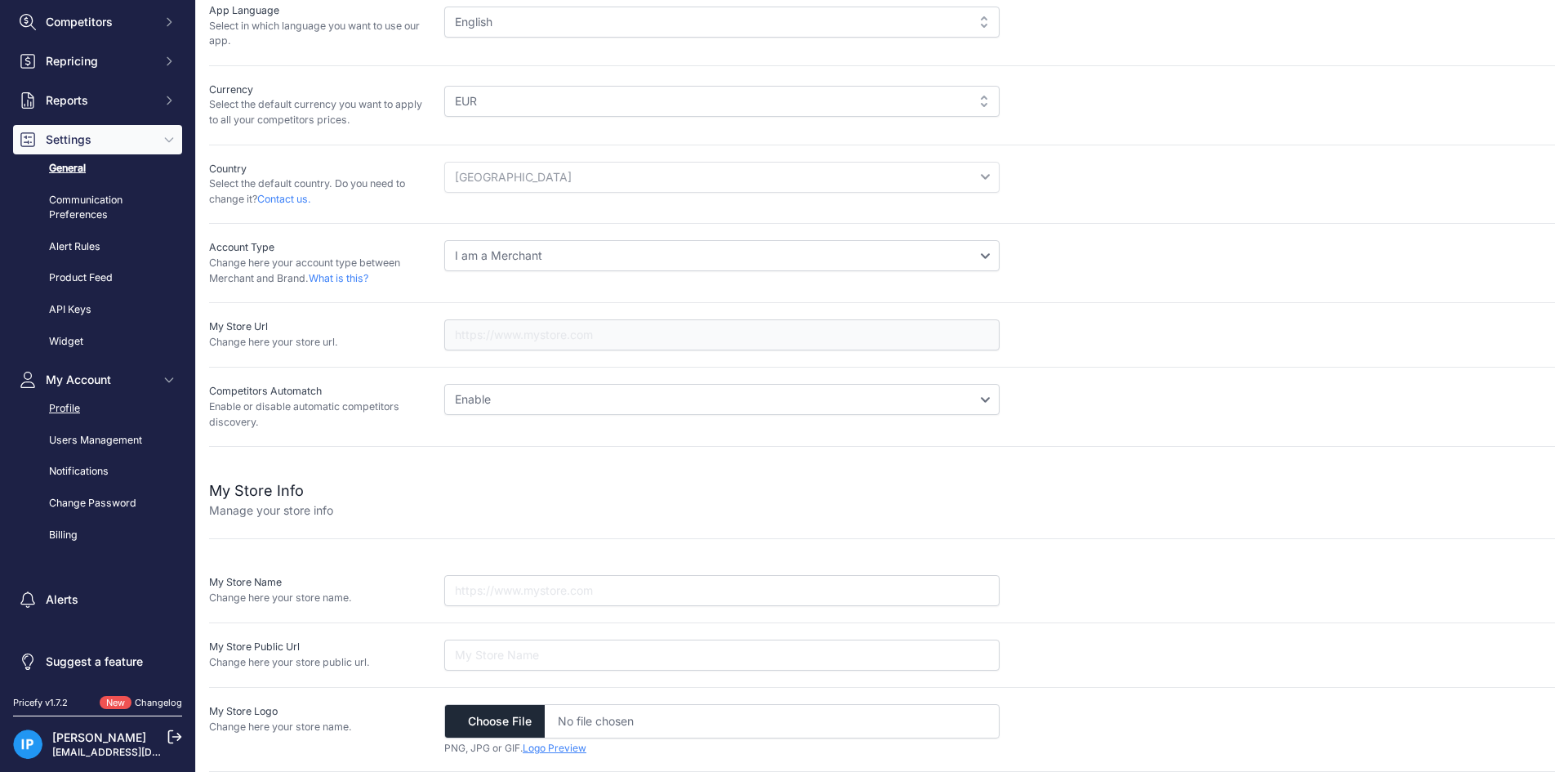
click at [107, 406] on link "Profile" at bounding box center [97, 408] width 169 height 29
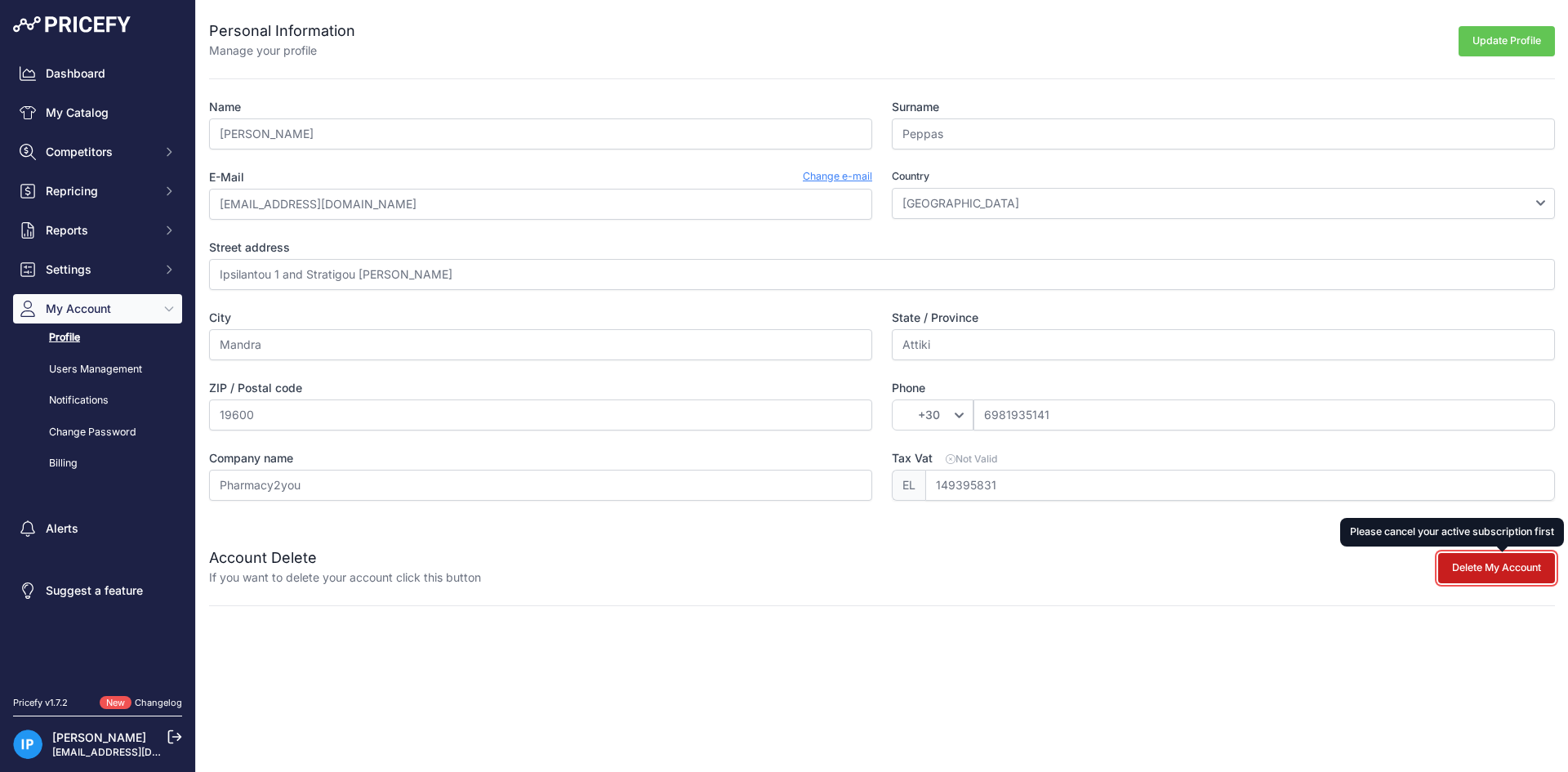
click at [1472, 568] on button "Delete My Account" at bounding box center [1496, 568] width 117 height 30
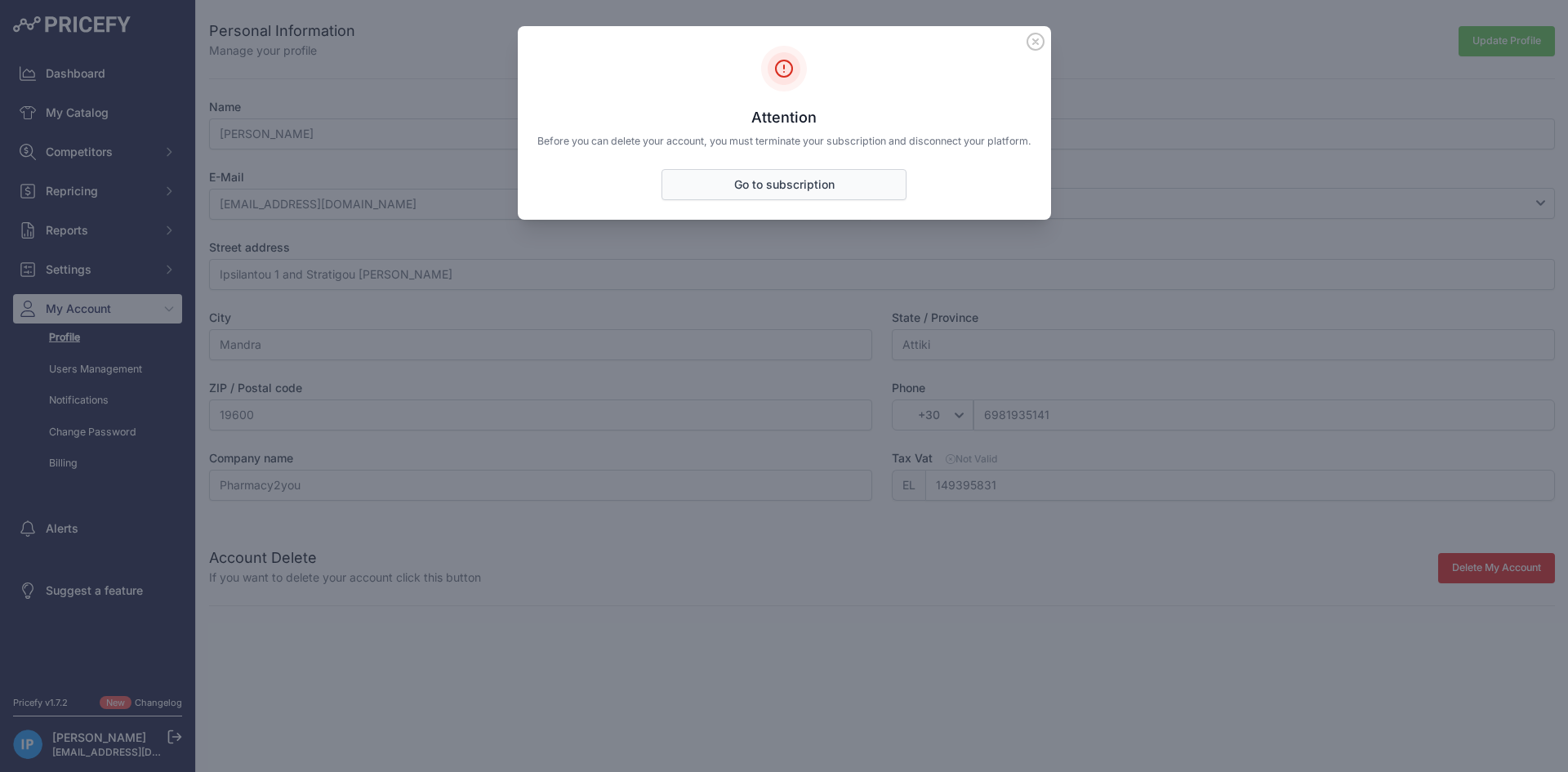
click at [760, 180] on link "Go to subscription" at bounding box center [784, 184] width 245 height 31
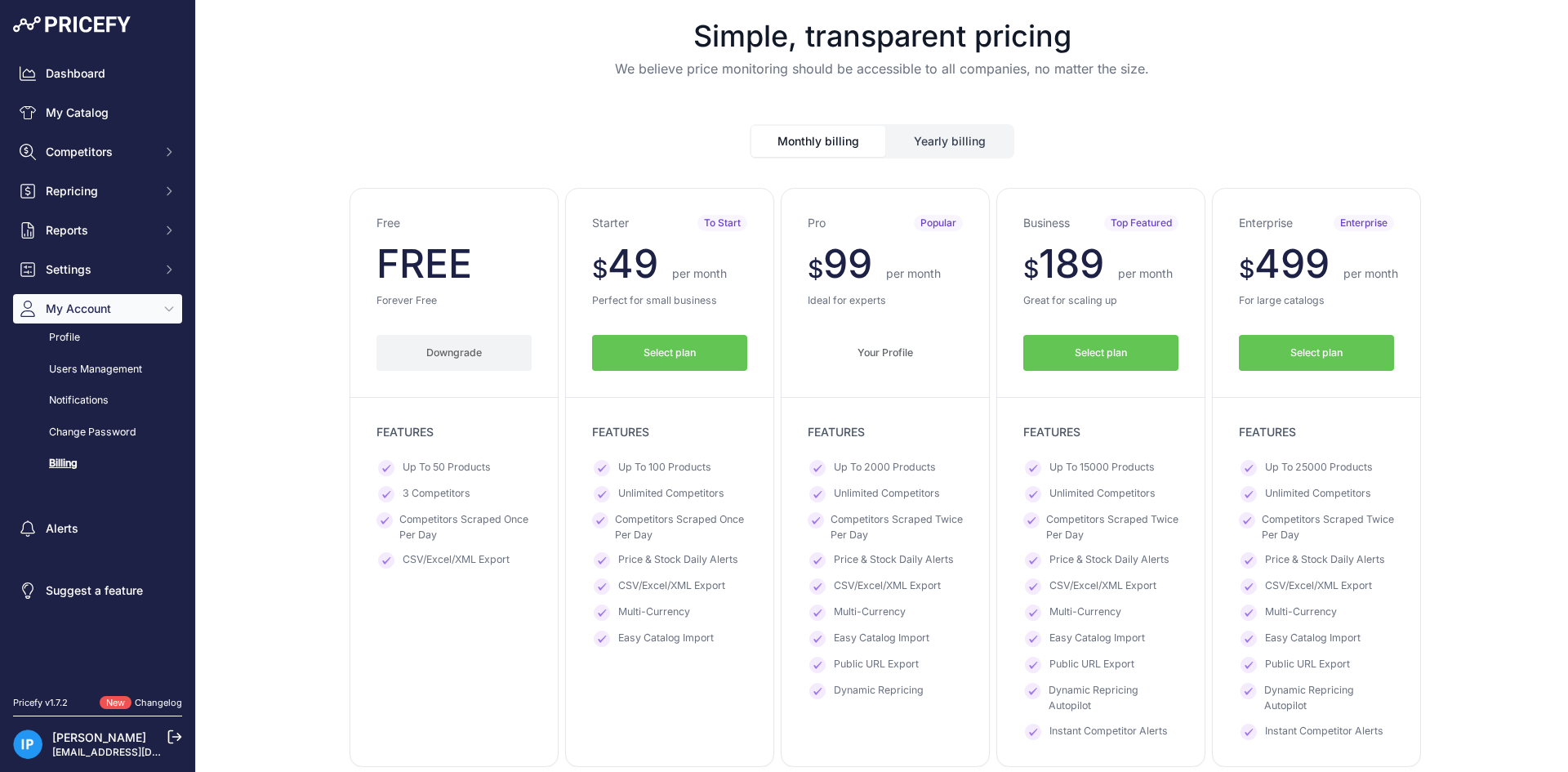
click at [428, 344] on button "Downgrade" at bounding box center [454, 353] width 155 height 37
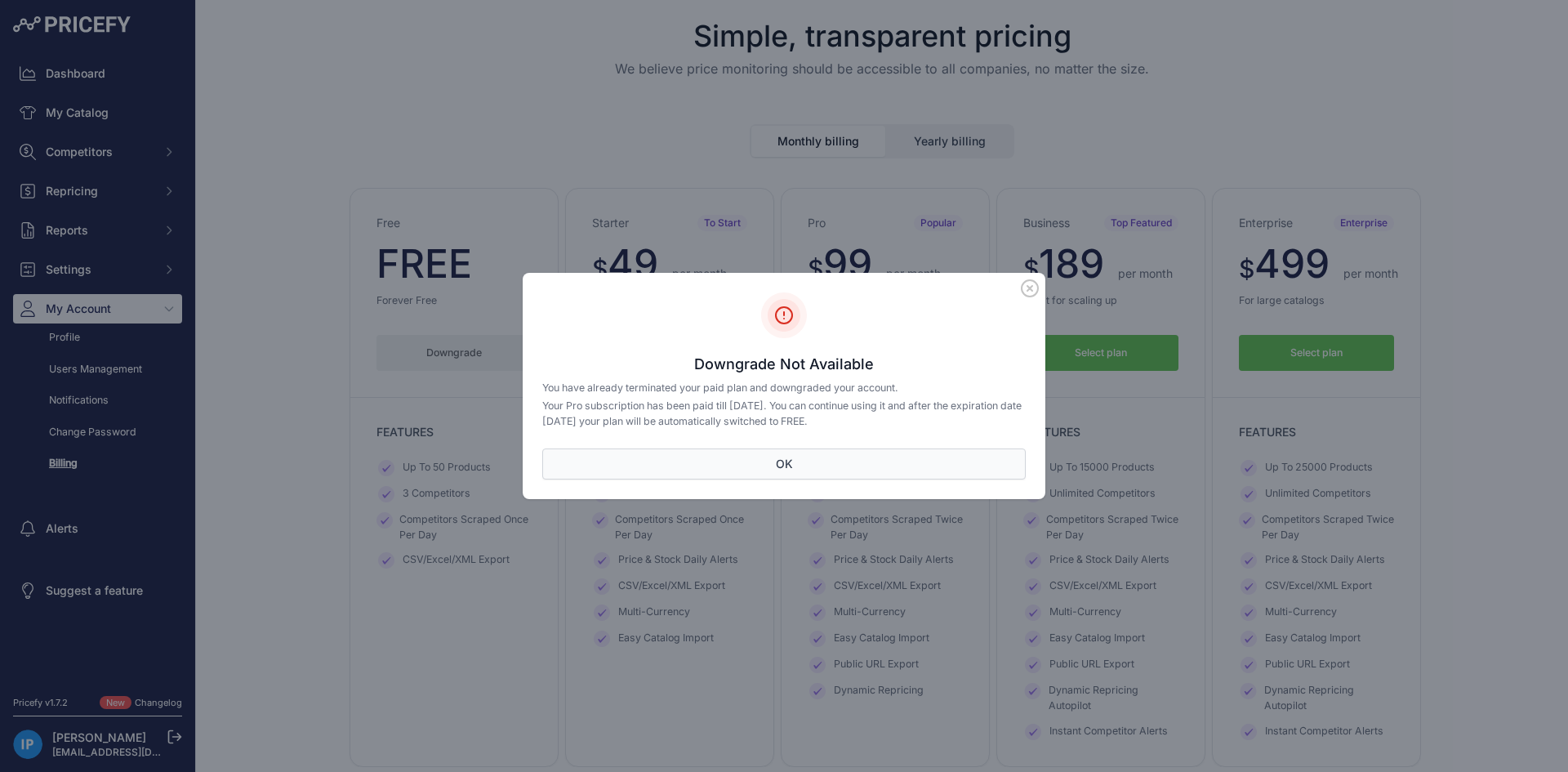
click at [797, 464] on button "OK" at bounding box center [784, 464] width 484 height 31
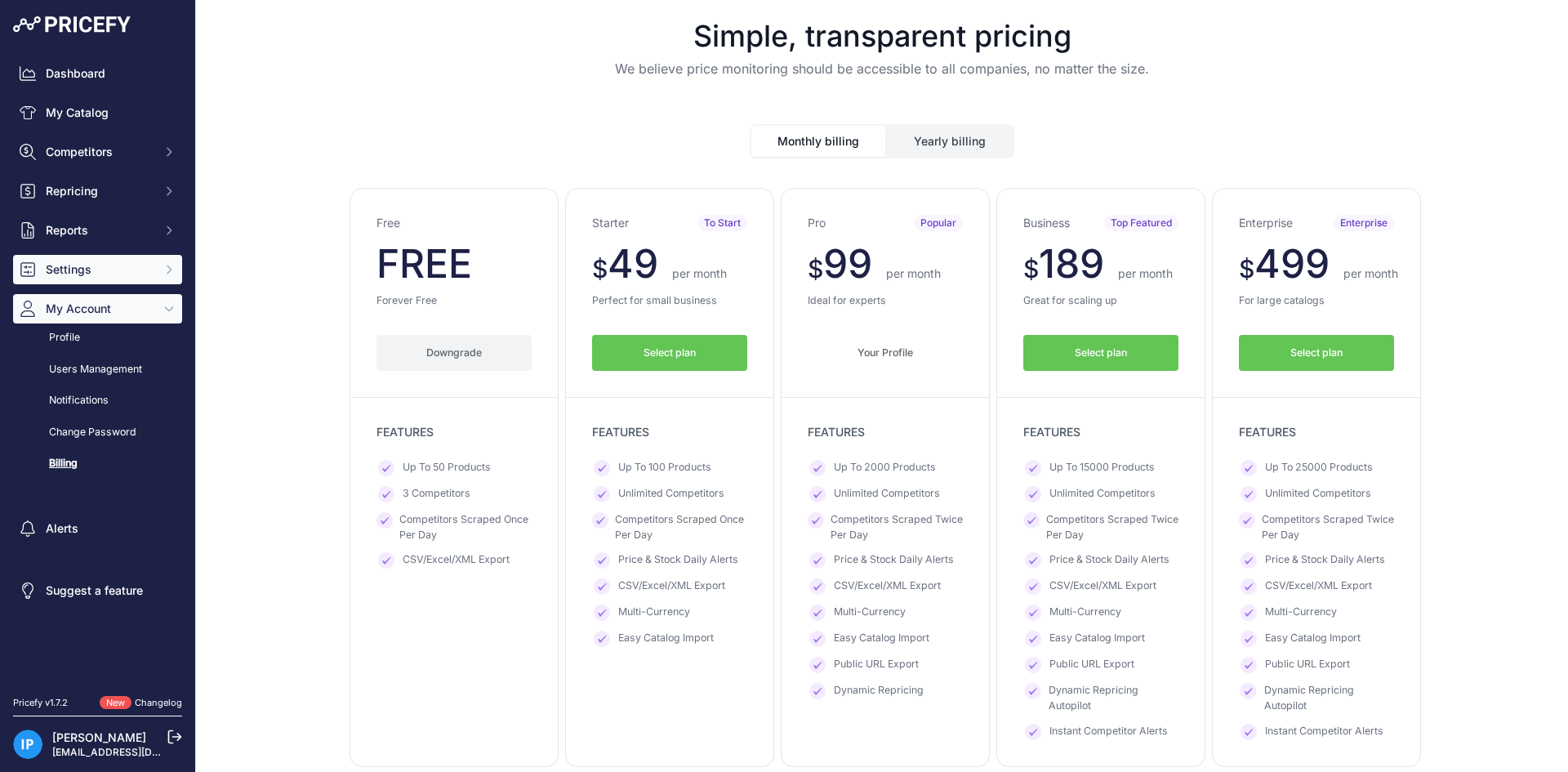
click at [79, 259] on button "Settings" at bounding box center [97, 270] width 169 height 30
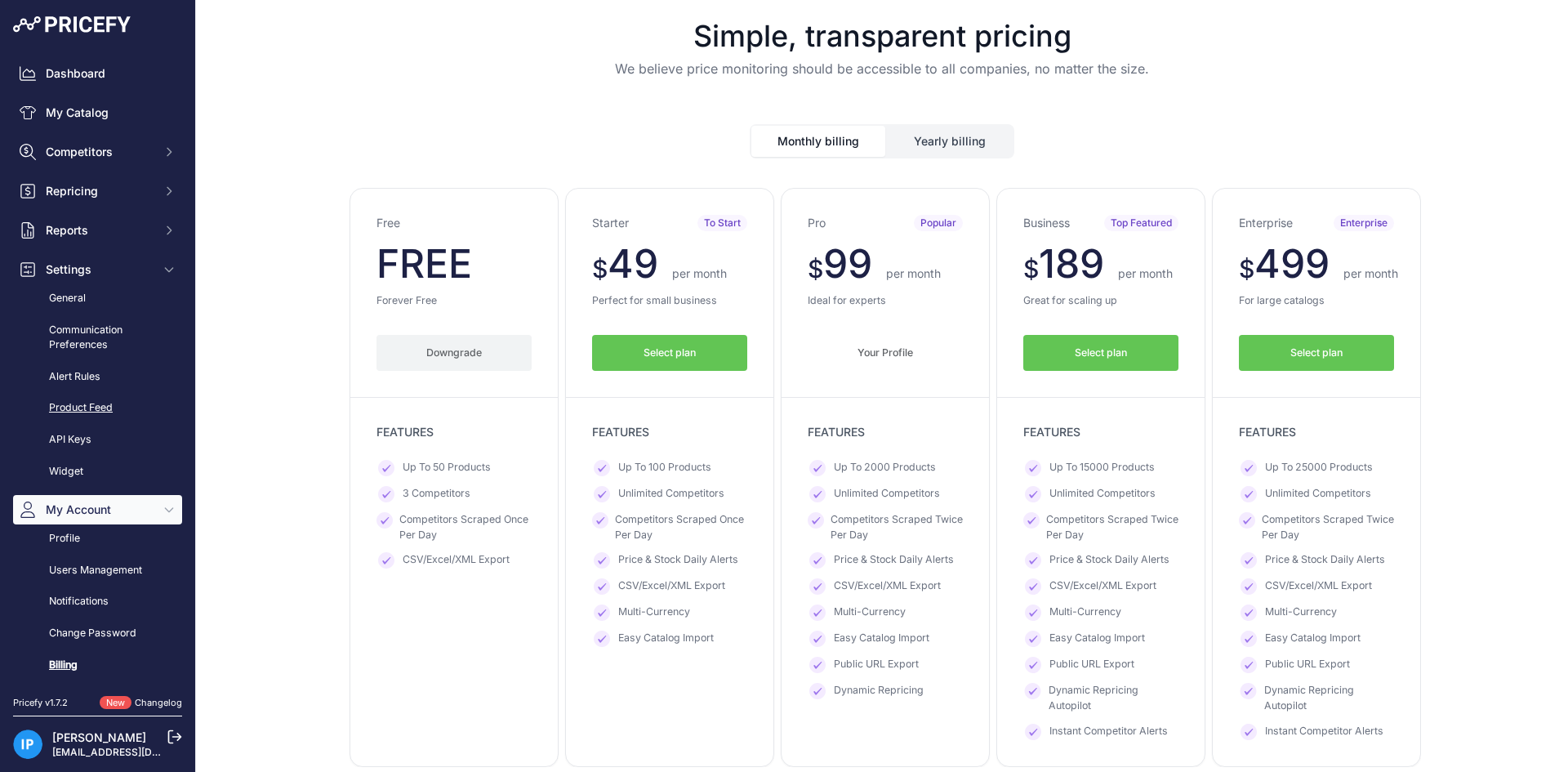
click at [109, 405] on link "Product Feed" at bounding box center [97, 407] width 169 height 29
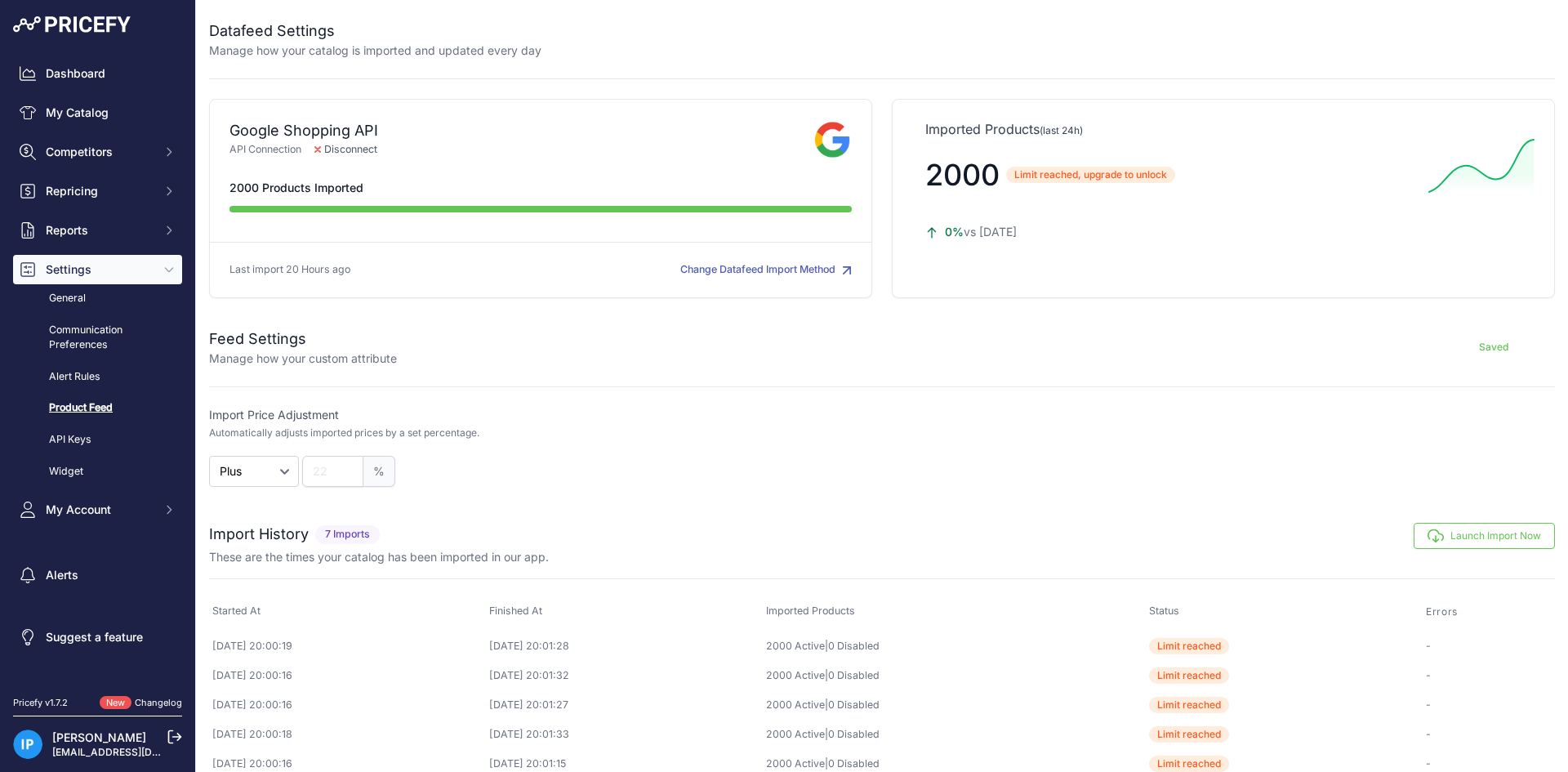
click at [803, 269] on button "Change Datafeed Import Method" at bounding box center [766, 270] width 172 height 16
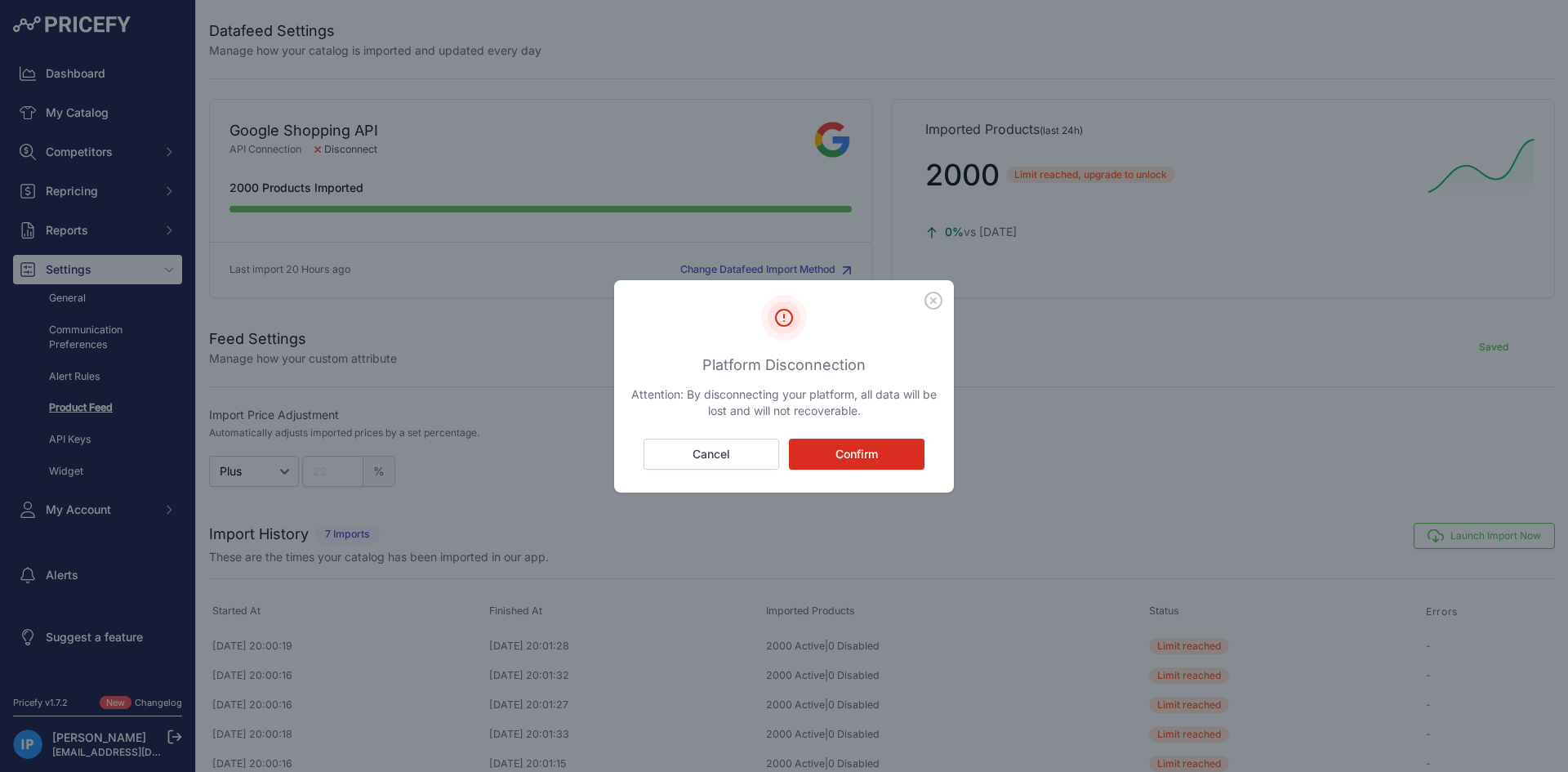
click at [858, 447] on button "Confirm" at bounding box center [856, 453] width 136 height 31
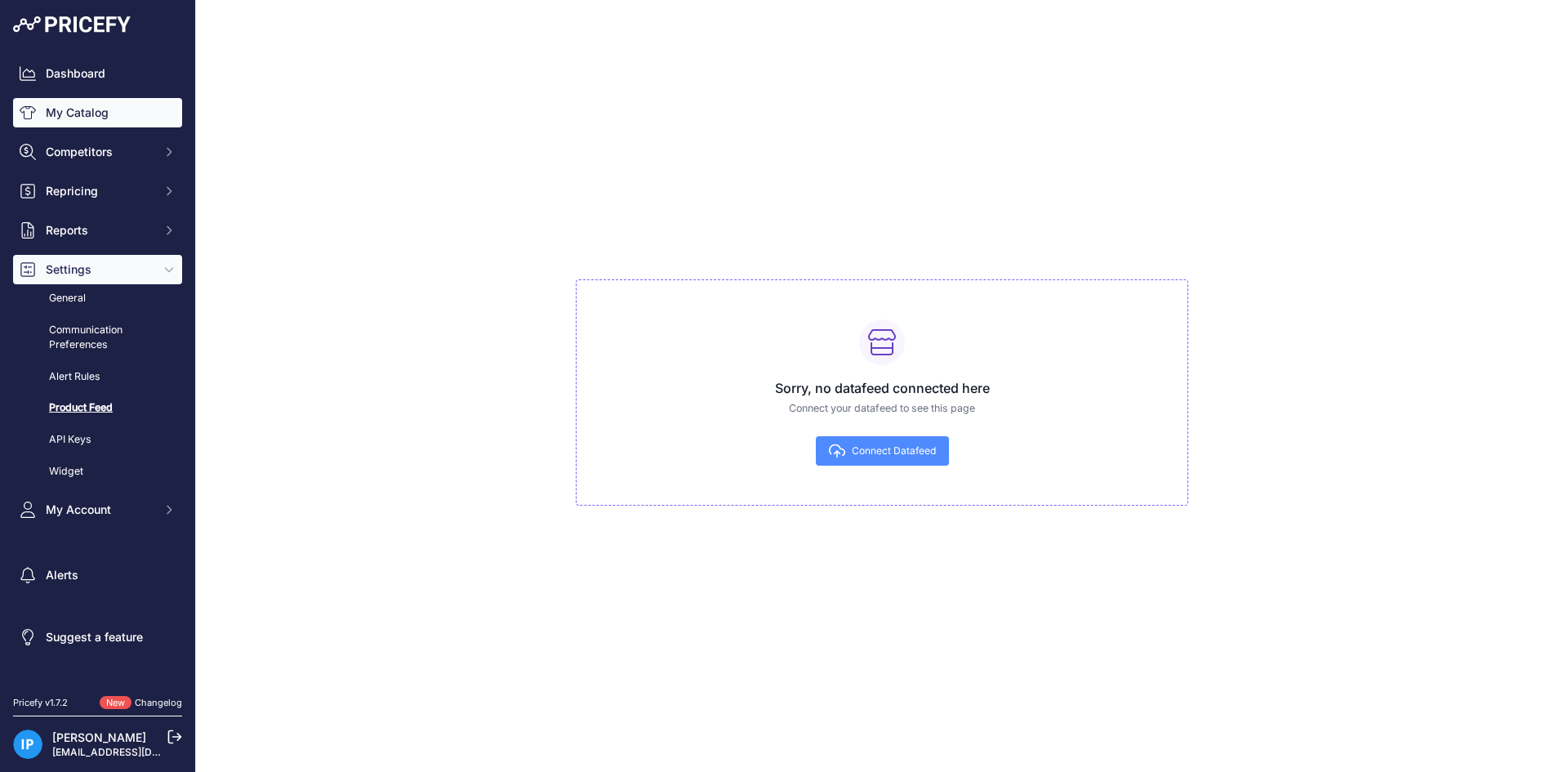
click at [92, 121] on link "My Catalog" at bounding box center [97, 113] width 169 height 30
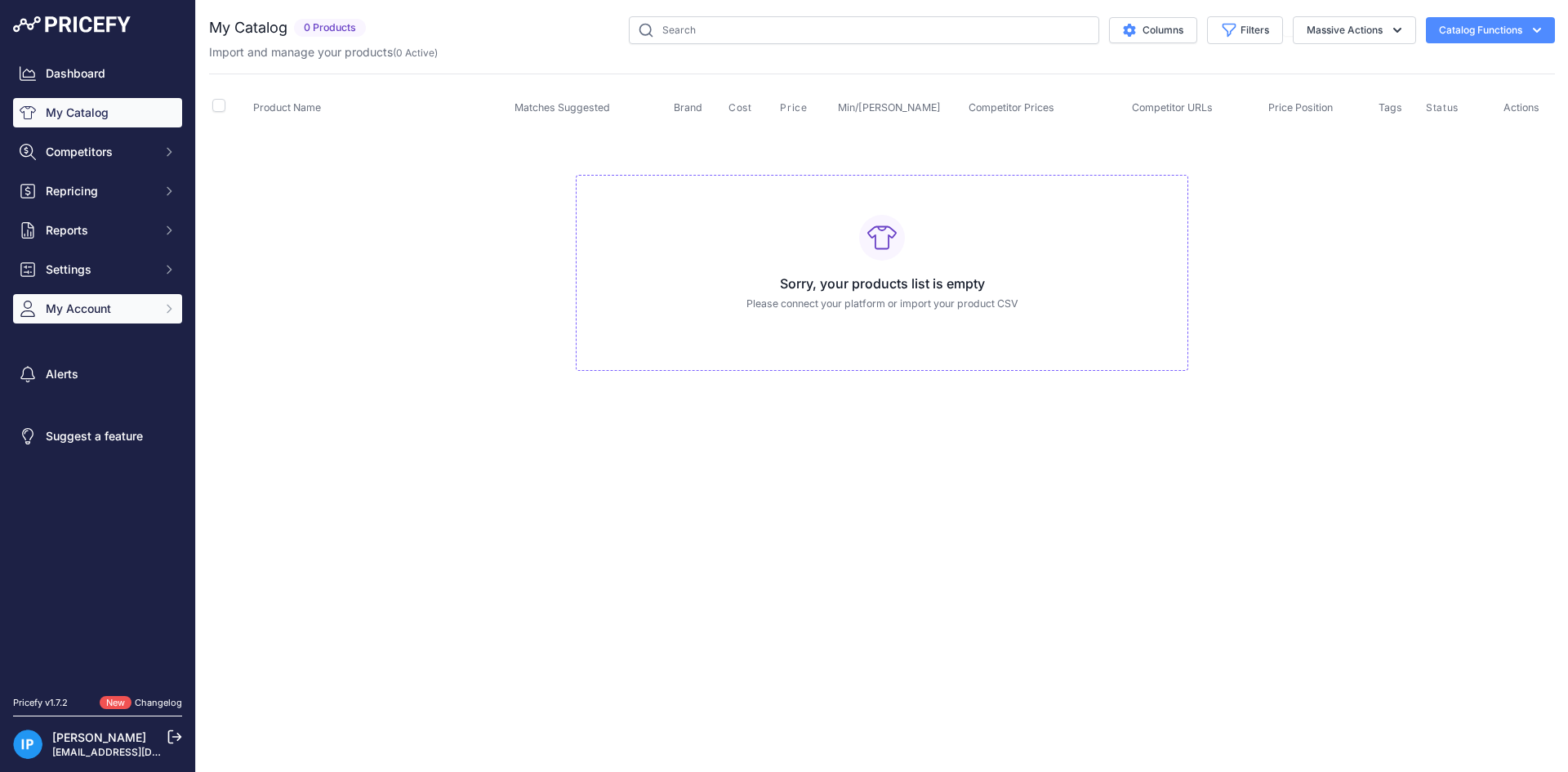
click at [117, 306] on span "My Account" at bounding box center [99, 308] width 107 height 17
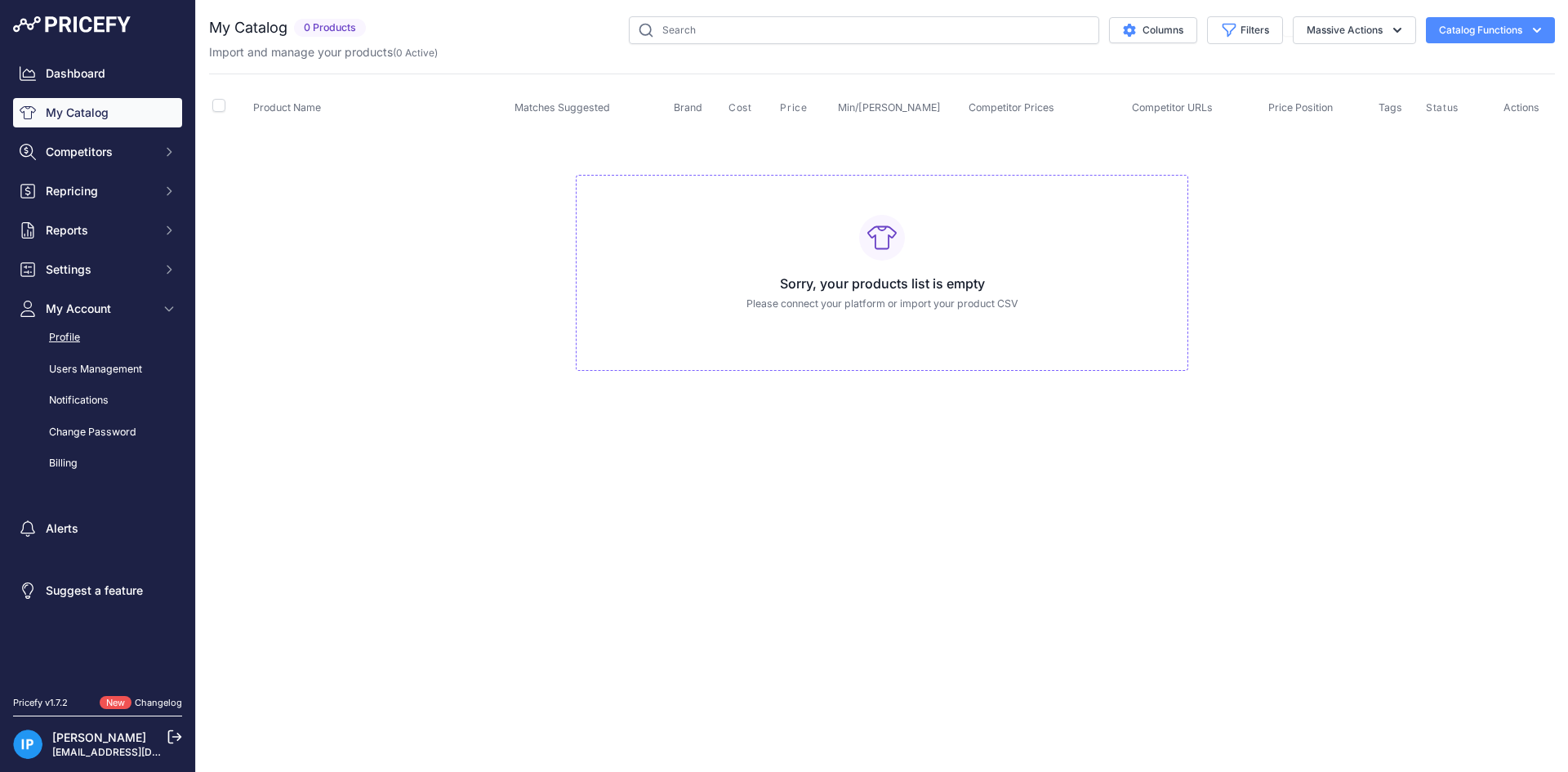
click at [104, 338] on link "Profile" at bounding box center [97, 337] width 169 height 29
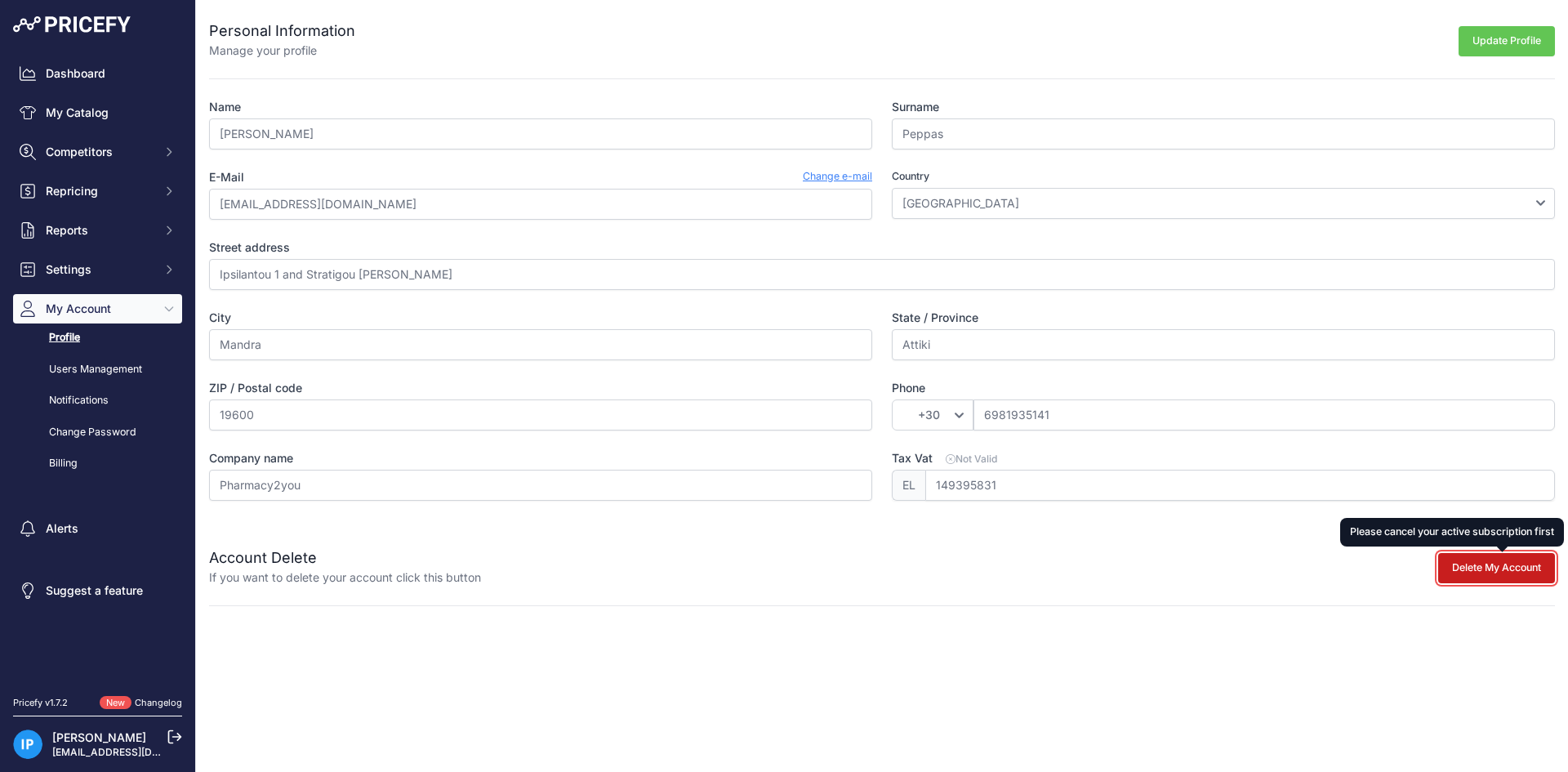
click at [1477, 561] on button "Delete My Account" at bounding box center [1496, 568] width 117 height 30
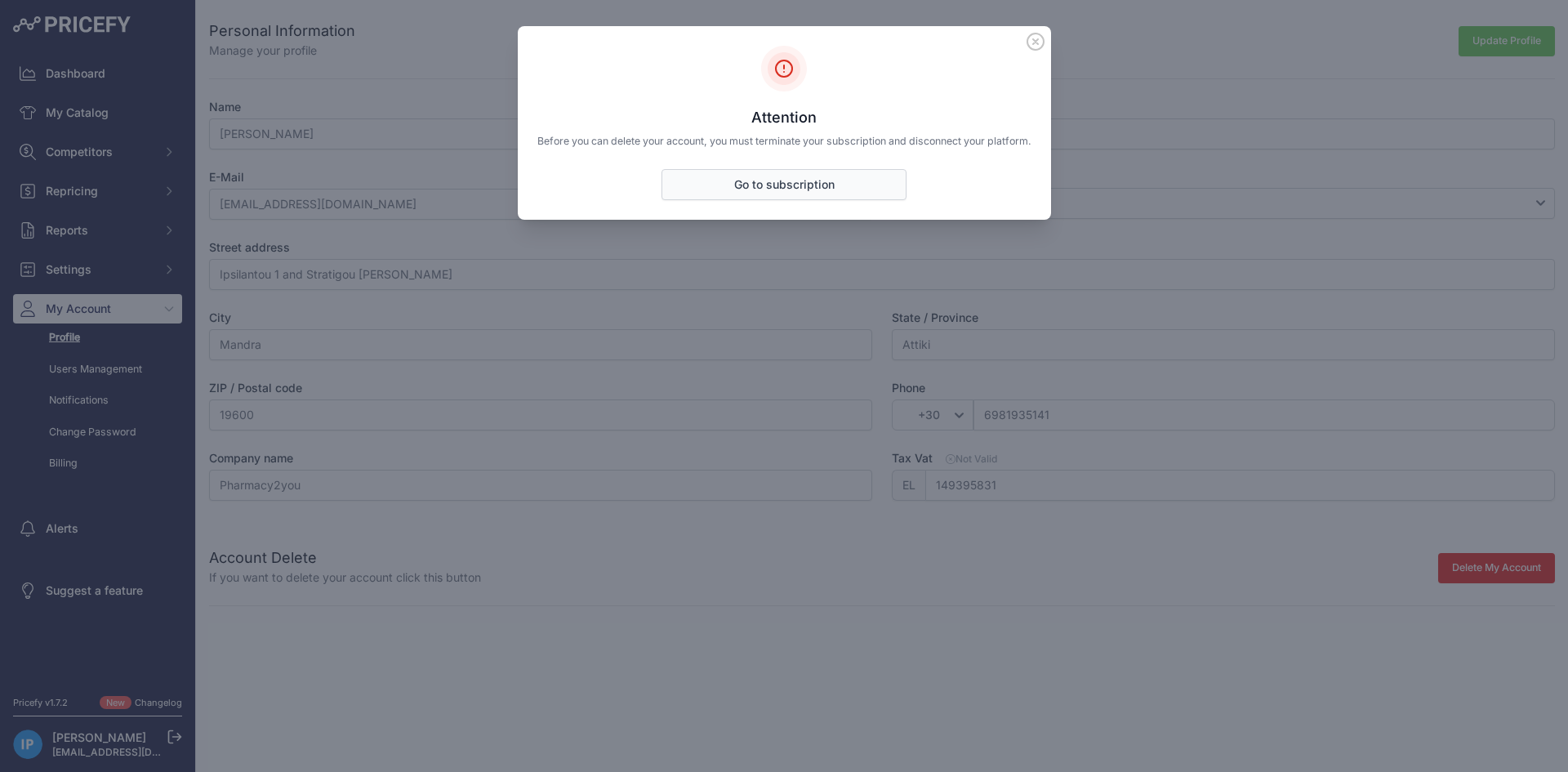
click at [781, 190] on link "Go to subscription" at bounding box center [784, 184] width 245 height 31
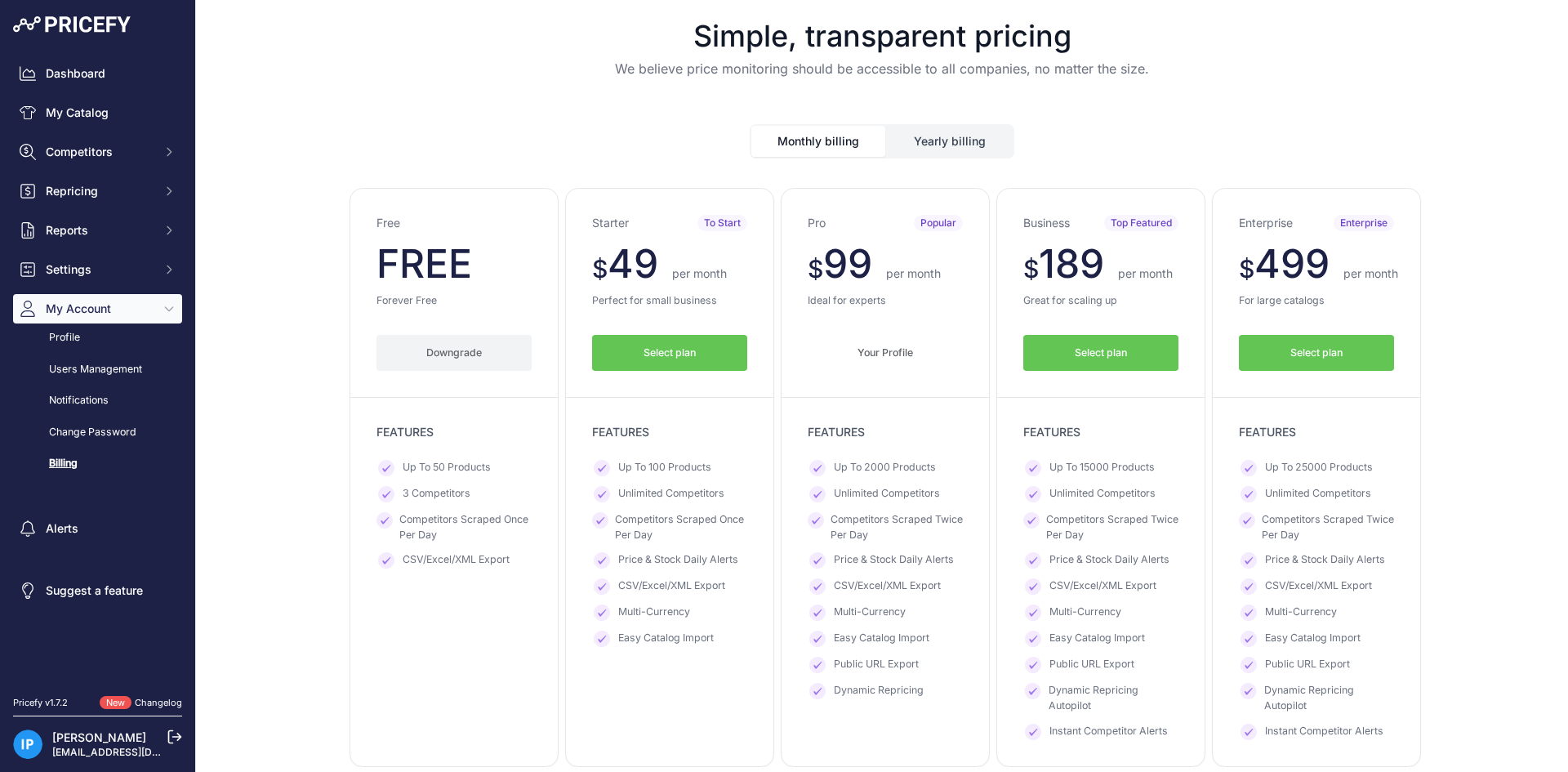
click at [889, 352] on span "Your Profile" at bounding box center [885, 353] width 55 height 16
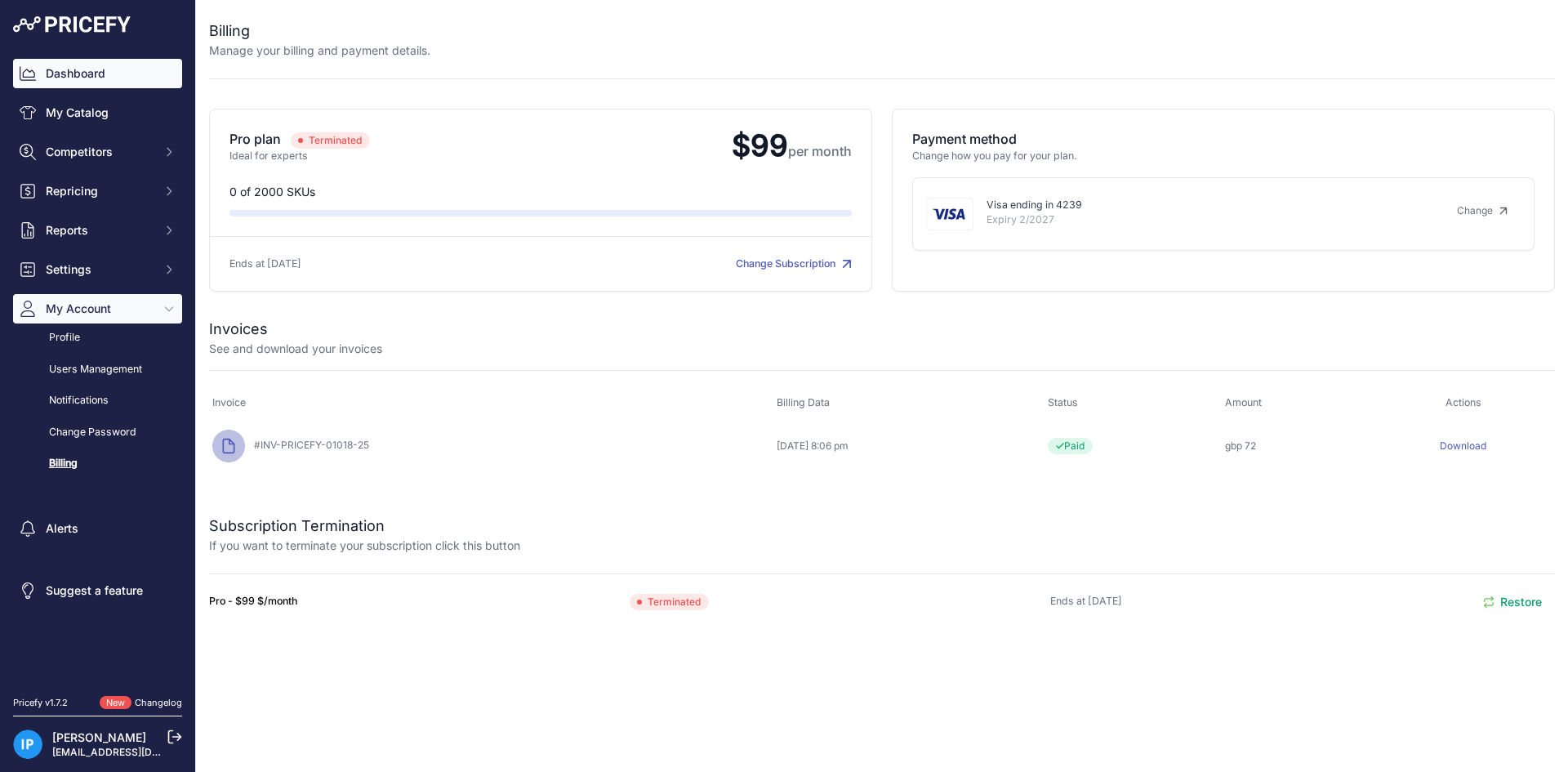
click at [92, 64] on link "Dashboard" at bounding box center [97, 74] width 169 height 30
